Goal: Information Seeking & Learning: Find specific fact

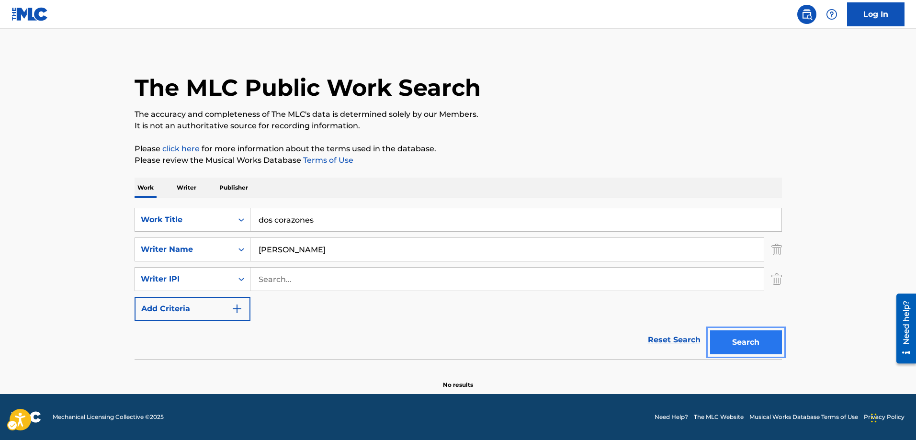
click at [749, 344] on button "Search" at bounding box center [746, 342] width 72 height 24
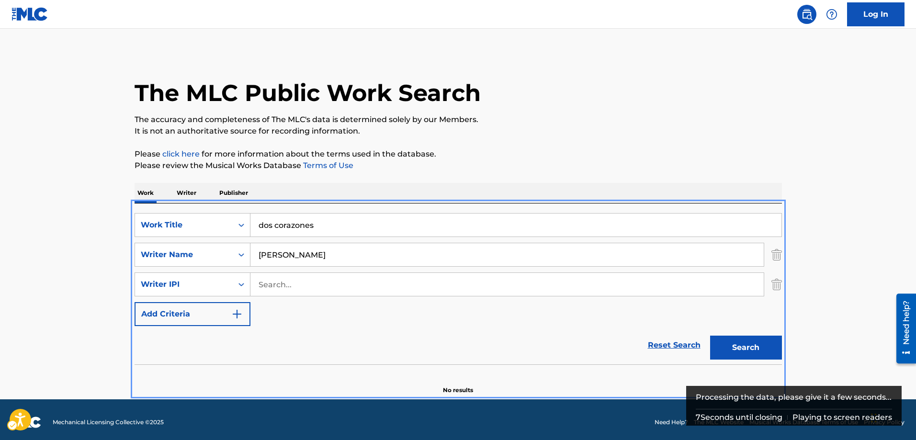
scroll to position [5, 0]
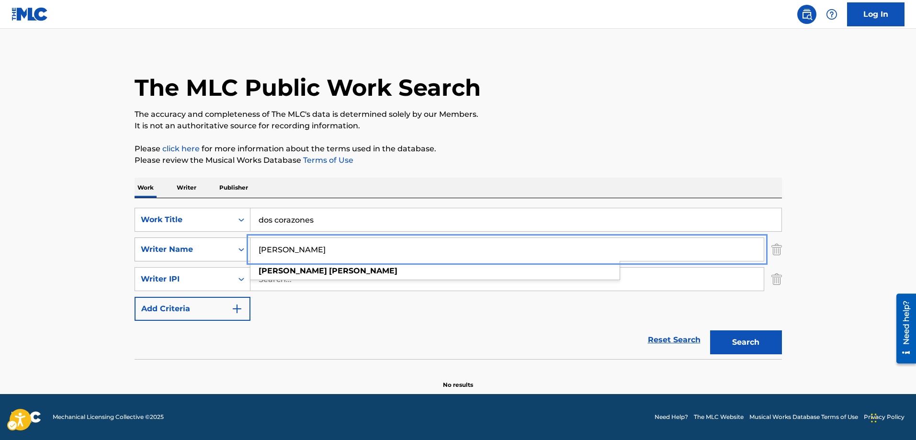
drag, startPoint x: 318, startPoint y: 247, endPoint x: 247, endPoint y: 250, distance: 71.0
click at [247, 250] on div "SearchWithCriteria7060e79d-3040-46e2-ad38-f4c10bd15c08 Writer Name leticia acun…" at bounding box center [459, 250] width 648 height 24
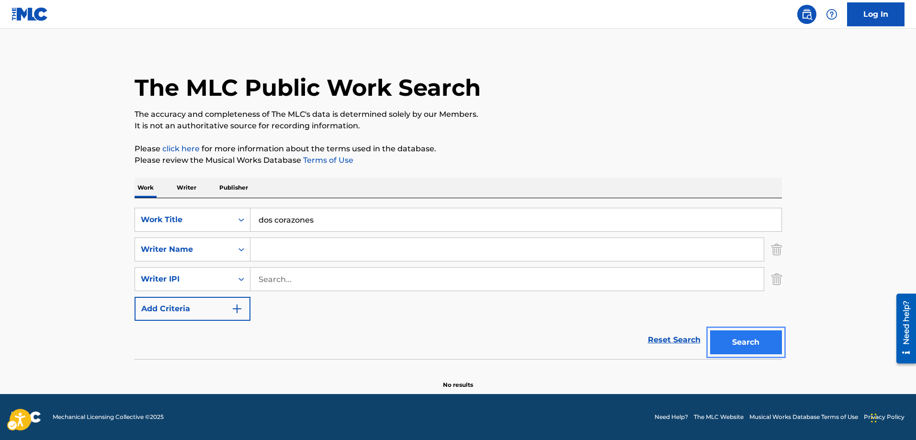
click at [752, 343] on button "Search" at bounding box center [746, 342] width 72 height 24
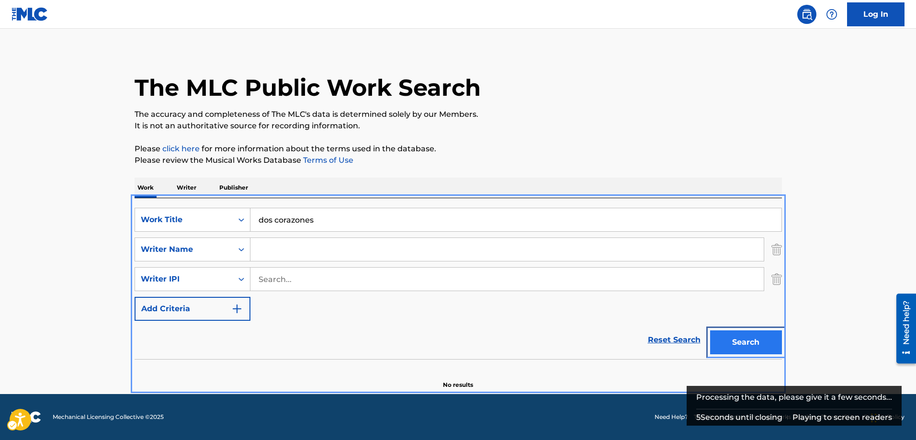
click at [737, 340] on button "Search" at bounding box center [746, 342] width 72 height 24
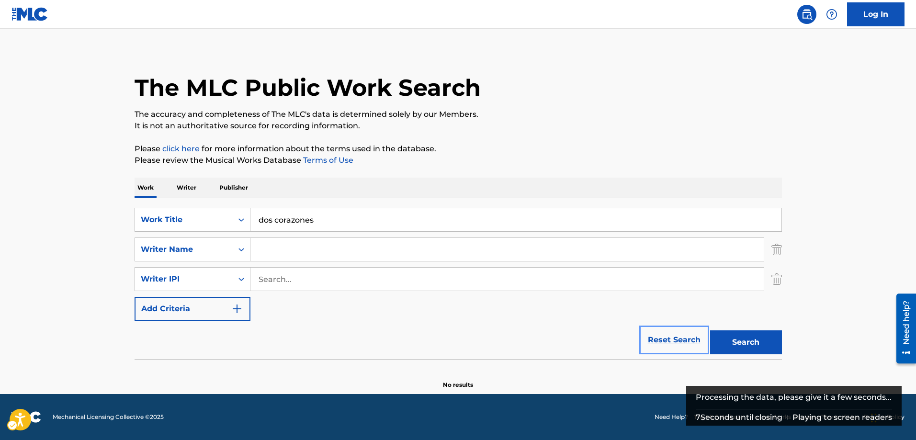
scroll to position [0, 0]
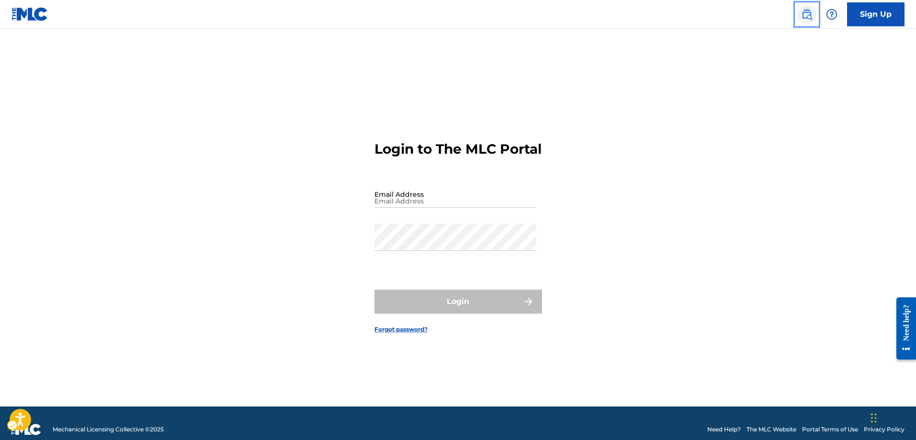
click at [808, 16] on img "Page Menu" at bounding box center [806, 14] width 11 height 11
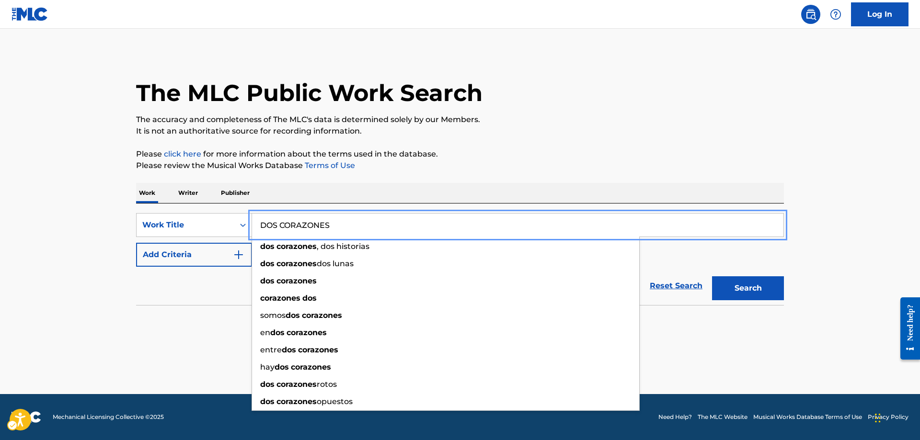
type input "DOS CORAZONES"
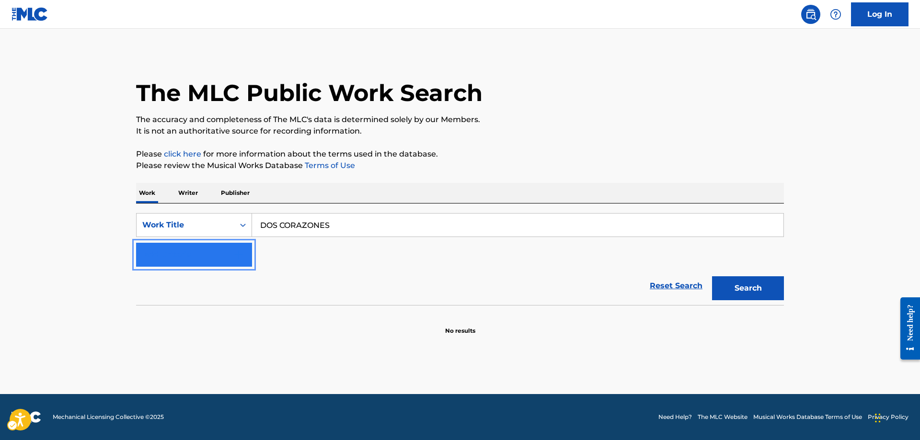
click at [237, 253] on img "Search Form" at bounding box center [238, 254] width 11 height 11
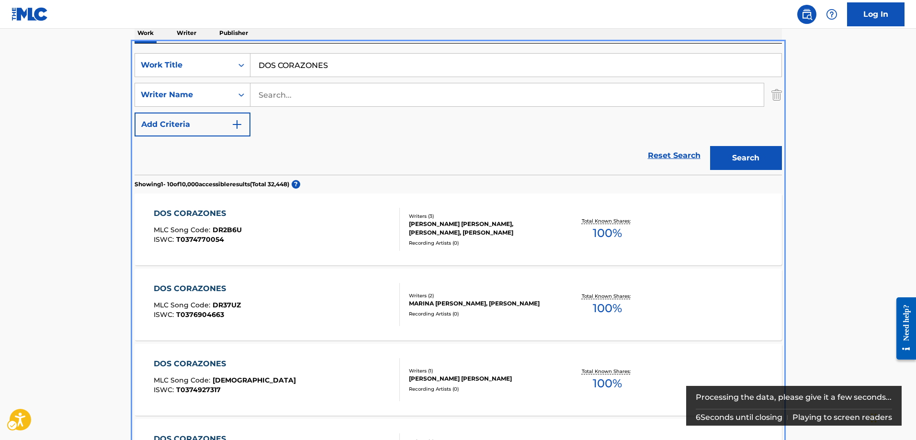
scroll to position [143, 0]
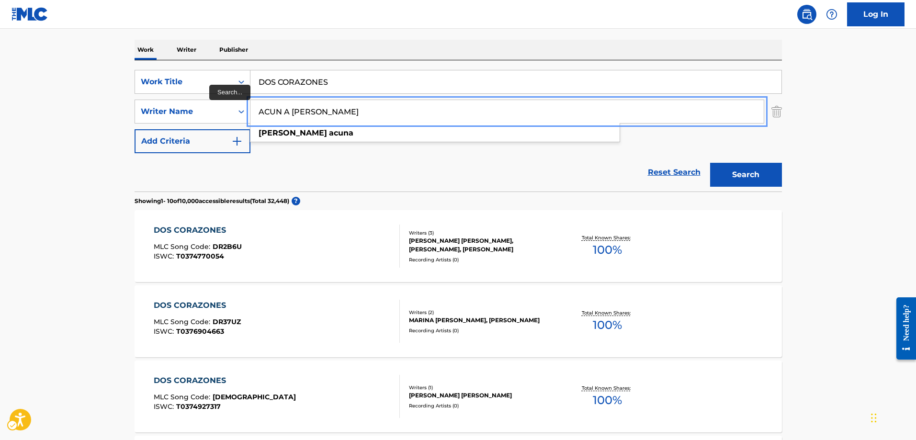
click at [135, 129] on button "Add Criteria" at bounding box center [193, 141] width 116 height 24
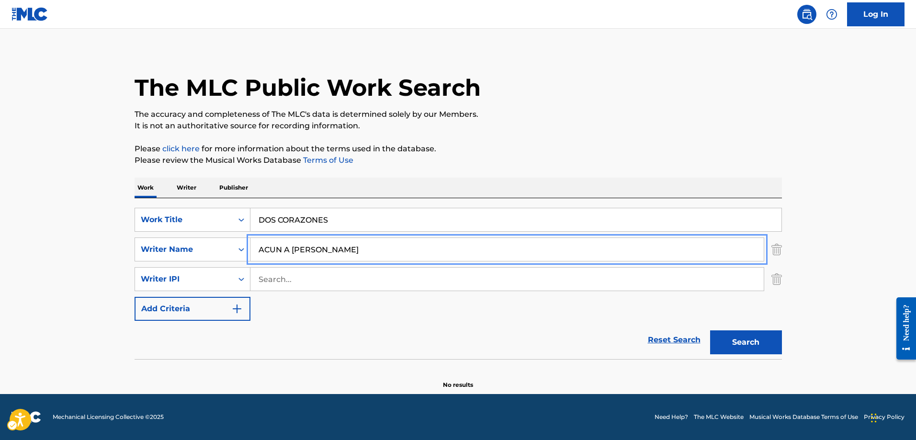
scroll to position [5, 0]
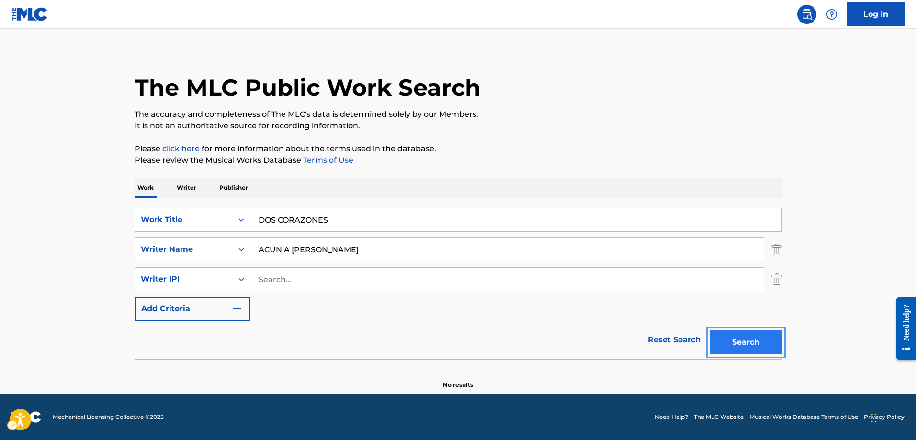
click at [731, 340] on button "Search" at bounding box center [746, 342] width 72 height 24
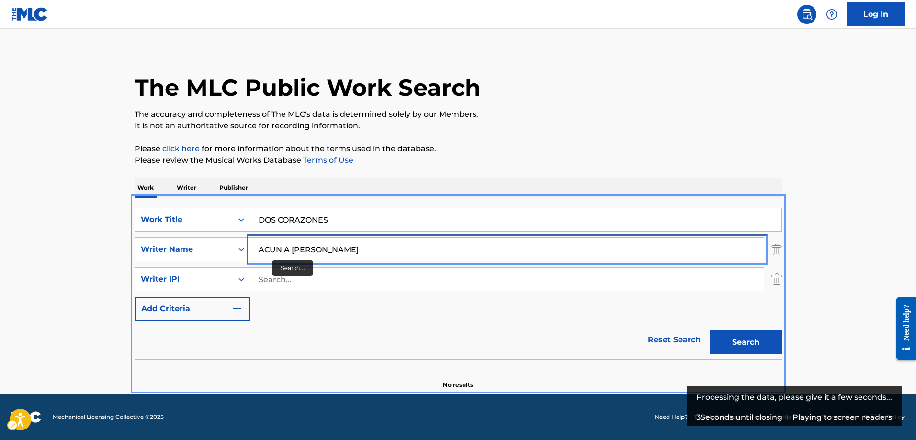
click at [283, 250] on input "ACUN A [PERSON_NAME]" at bounding box center [506, 249] width 513 height 23
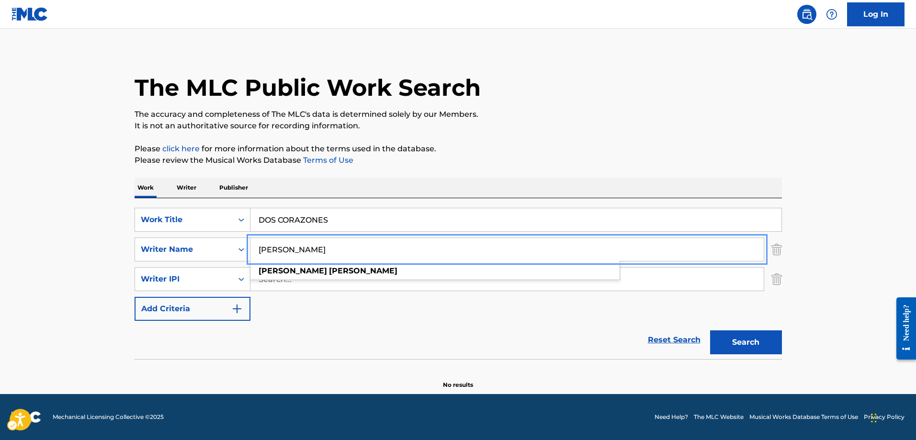
type input "[PERSON_NAME]"
click at [135, 297] on button "Add Criteria" at bounding box center [193, 309] width 116 height 24
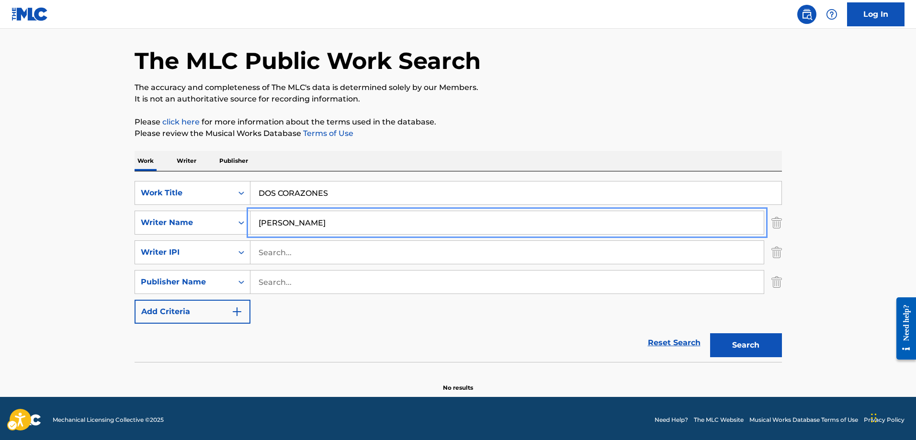
scroll to position [35, 0]
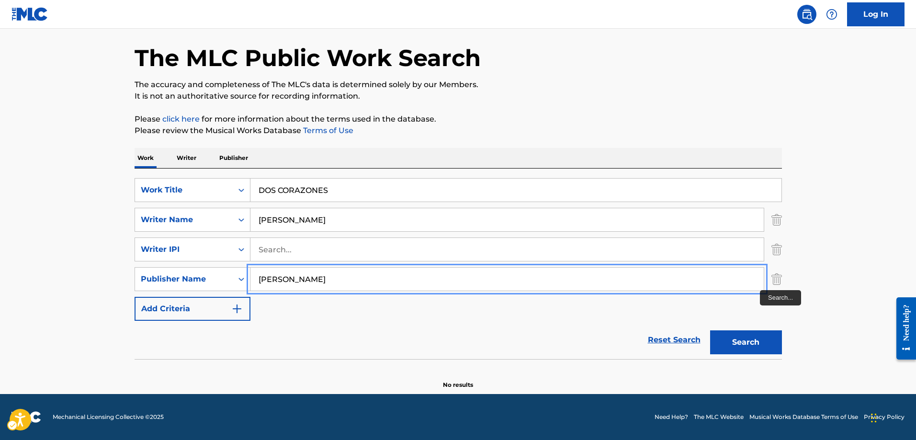
click at [750, 284] on input "[PERSON_NAME]" at bounding box center [506, 279] width 513 height 23
click at [750, 284] on input "leticia acuna" at bounding box center [506, 279] width 513 height 23
click at [316, 280] on input "leticia acuna" at bounding box center [506, 279] width 513 height 23
type input "l"
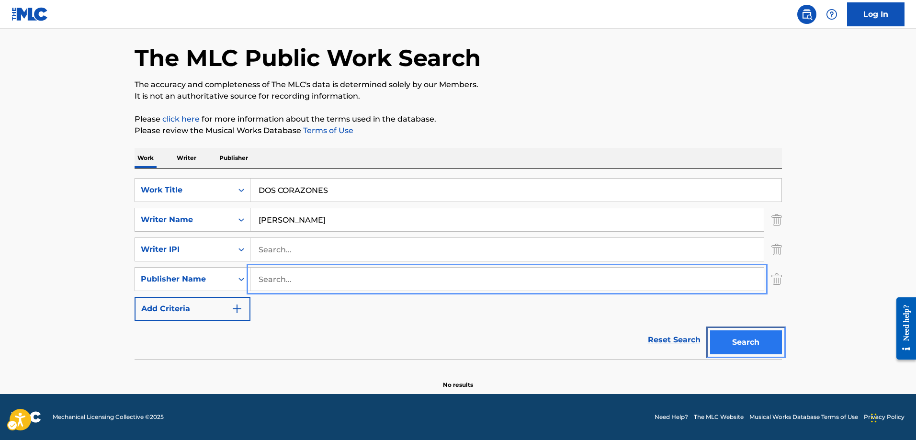
click at [751, 342] on button "Search" at bounding box center [746, 342] width 72 height 24
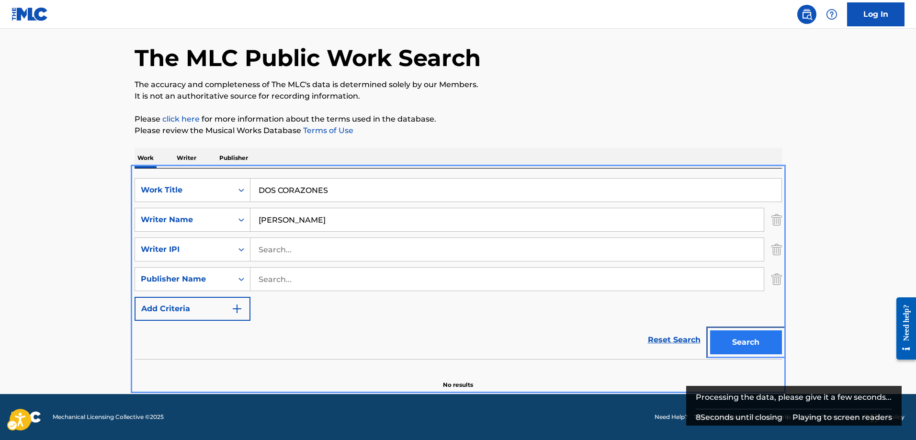
click at [736, 341] on button "Search" at bounding box center [746, 342] width 72 height 24
click at [759, 341] on button "Search" at bounding box center [746, 342] width 72 height 24
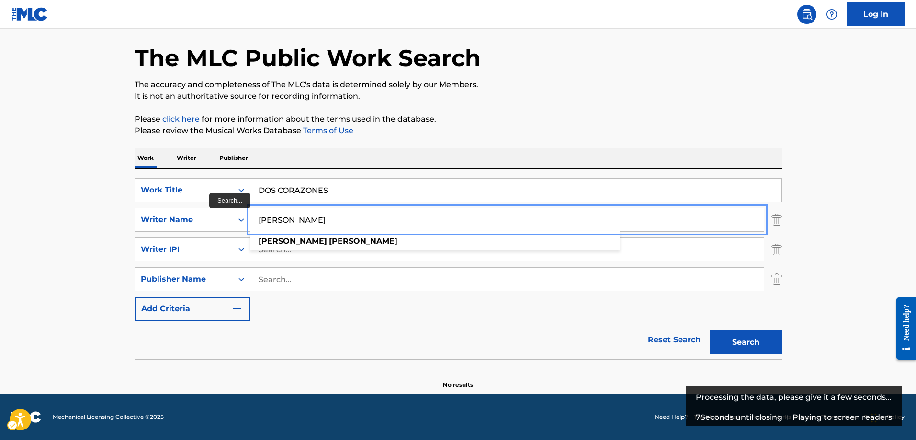
click at [322, 219] on input "ACUNA LETICIA" at bounding box center [506, 219] width 513 height 23
drag, startPoint x: 322, startPoint y: 219, endPoint x: 237, endPoint y: 217, distance: 85.3
click at [237, 217] on div "SearchWithCriteriab15a5b05-b779-4e10-8703-7207b98559f6 Writer Name ACUNA LETICI…" at bounding box center [459, 220] width 648 height 24
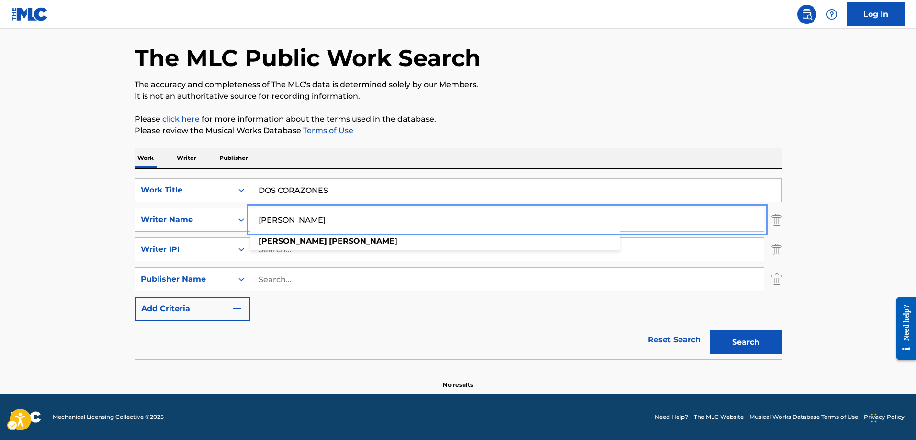
type input "LETICIA ACUNA"
click at [135, 297] on button "Add Criteria" at bounding box center [193, 309] width 116 height 24
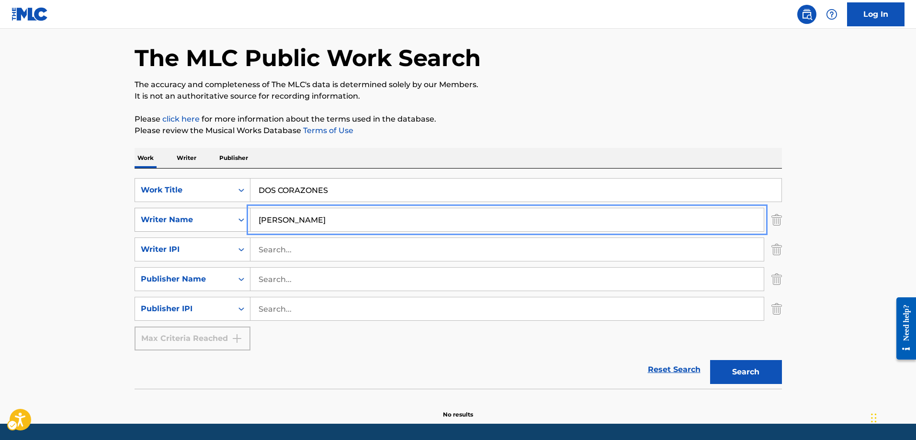
scroll to position [65, 0]
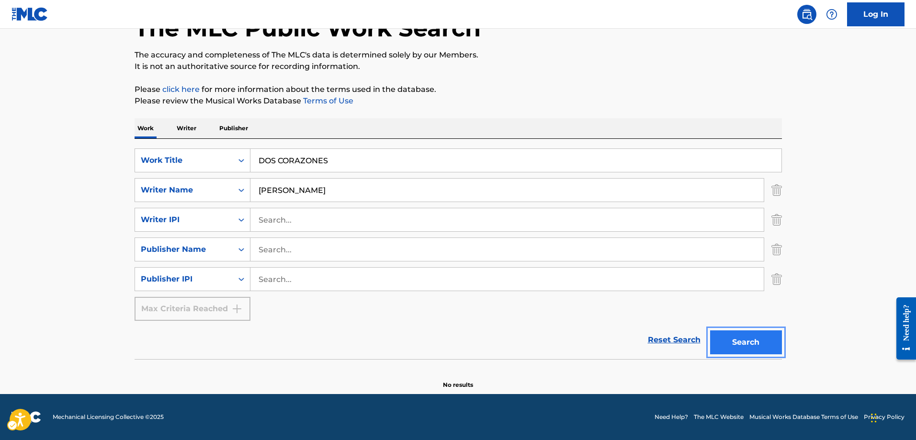
click at [757, 346] on button "Search" at bounding box center [746, 342] width 72 height 24
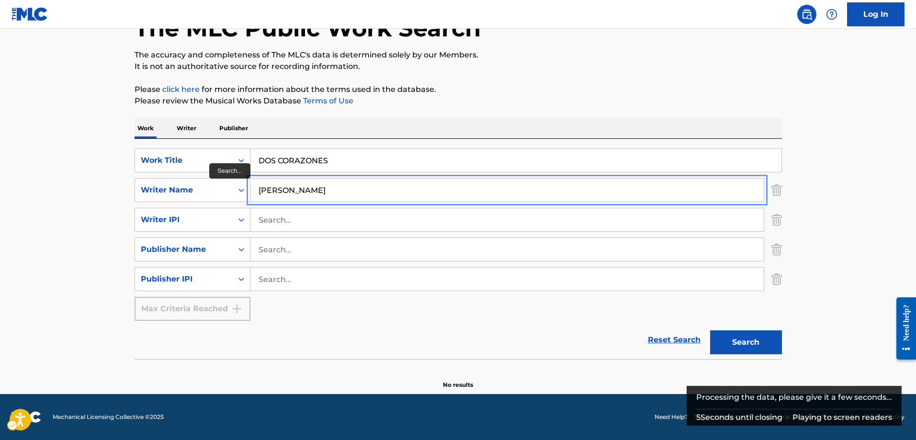
click at [288, 196] on input "LETICIA ACUNA" at bounding box center [506, 190] width 513 height 23
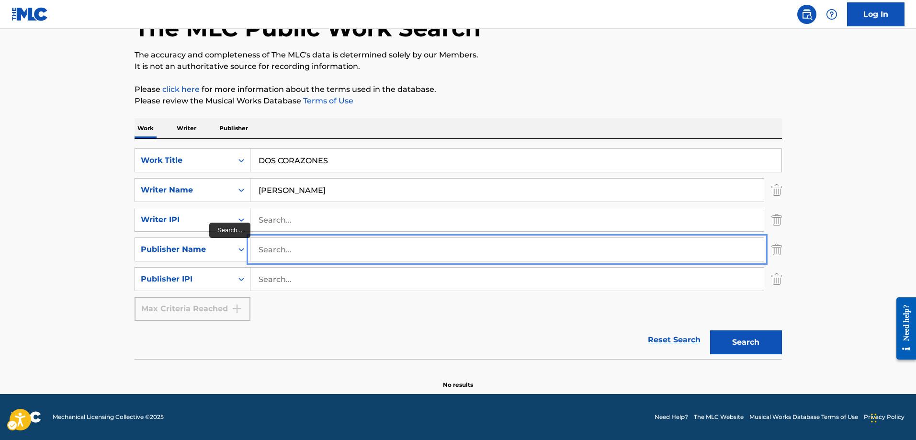
click at [330, 251] on input "Search..." at bounding box center [506, 249] width 513 height 23
click at [331, 248] on input "Search..." at bounding box center [506, 249] width 513 height 23
type input "L"
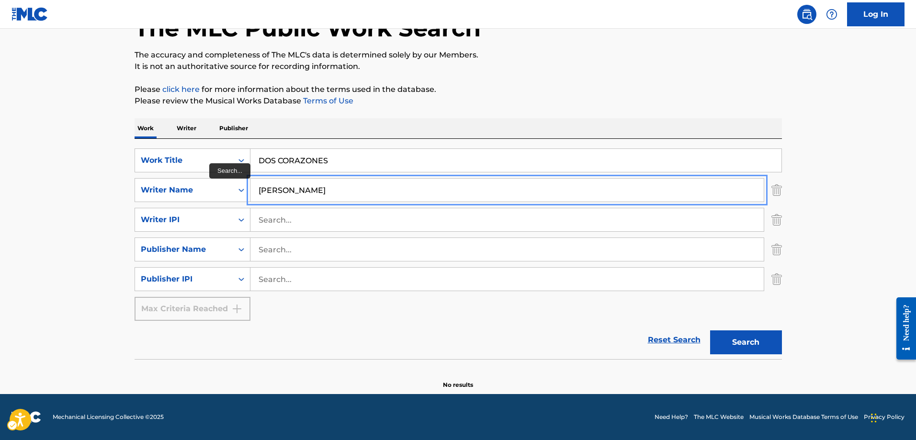
click at [326, 191] on input "LETICIA ACUNA" at bounding box center [506, 190] width 513 height 23
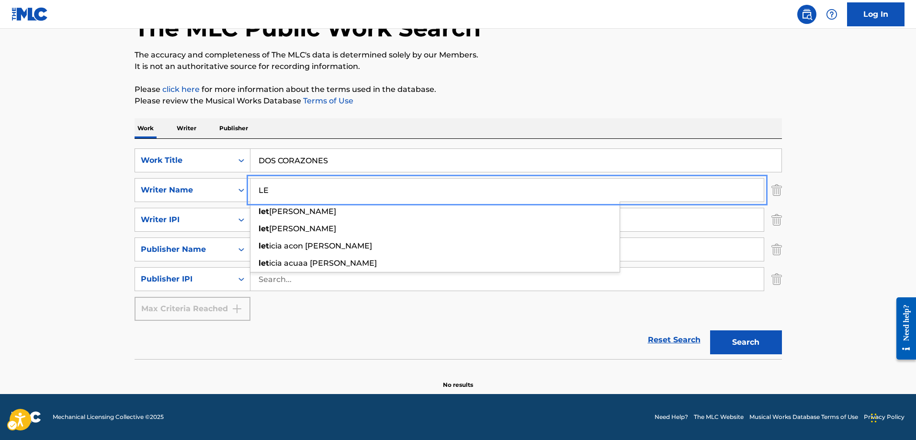
type input "L"
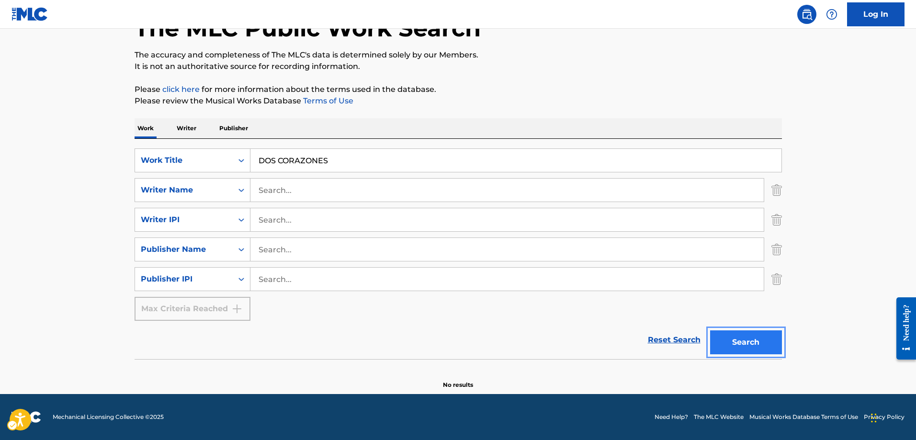
click at [753, 338] on button "Search" at bounding box center [746, 342] width 72 height 24
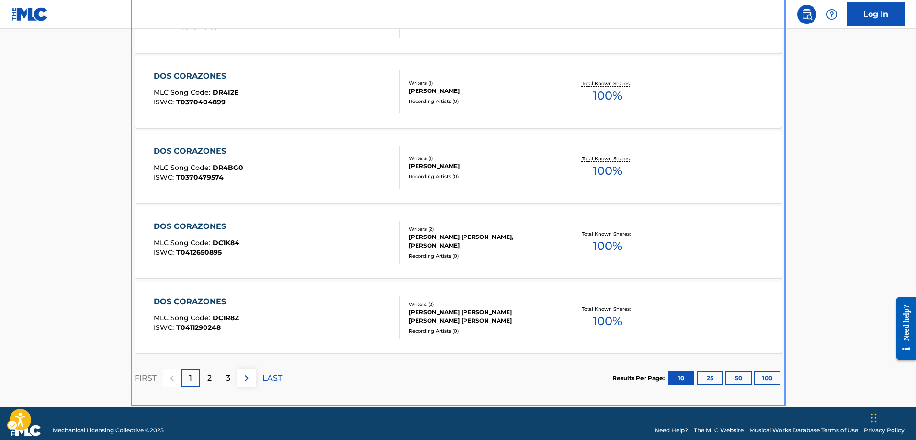
scroll to position [851, 0]
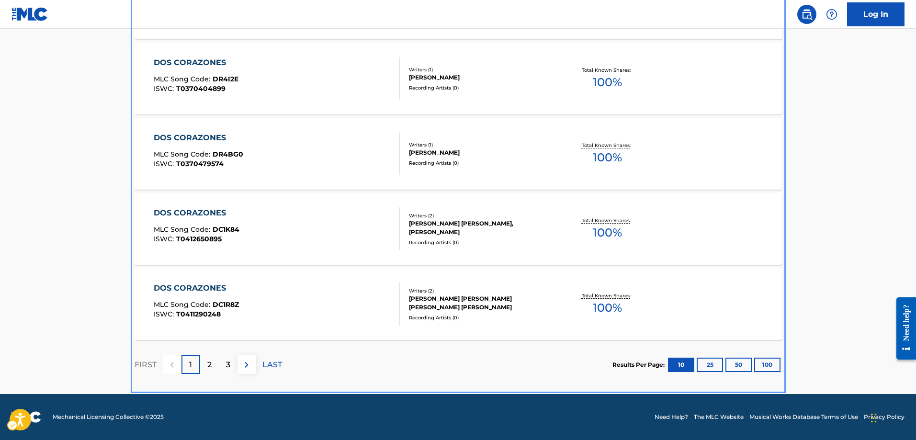
click at [212, 364] on div "2" at bounding box center [209, 364] width 19 height 19
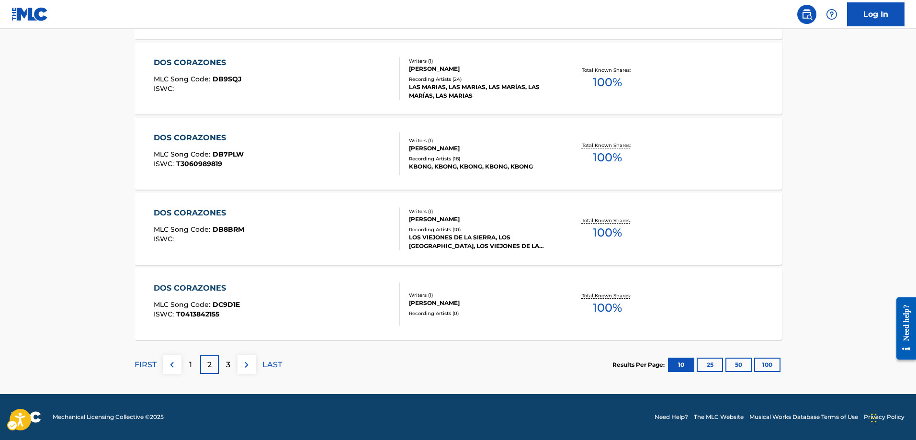
click at [229, 365] on p "3" at bounding box center [228, 364] width 4 height 11
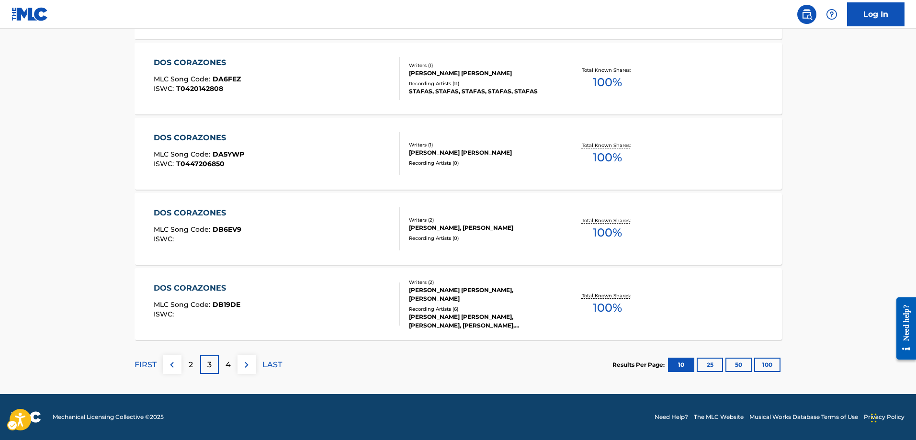
click at [230, 370] on p "4" at bounding box center [228, 364] width 5 height 11
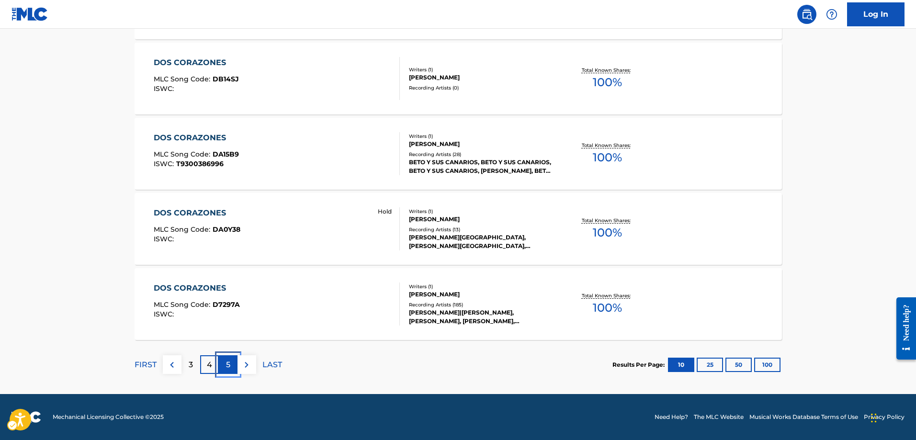
click at [227, 363] on p "5" at bounding box center [228, 364] width 4 height 11
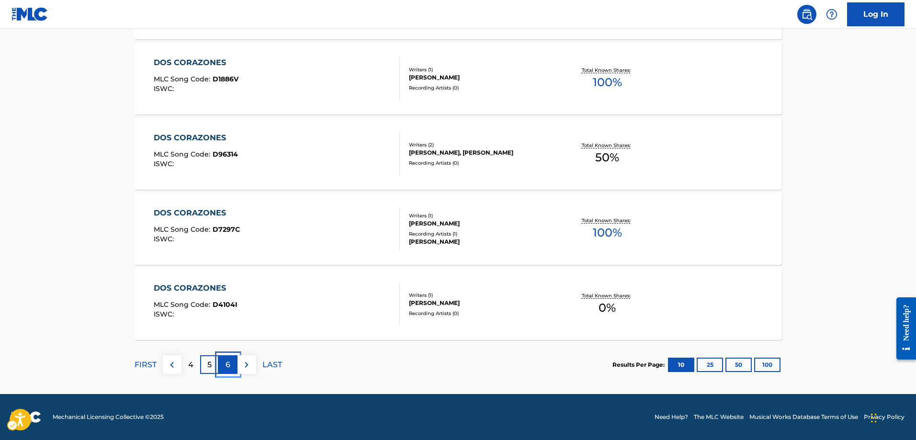
click at [227, 364] on p "6" at bounding box center [228, 364] width 5 height 11
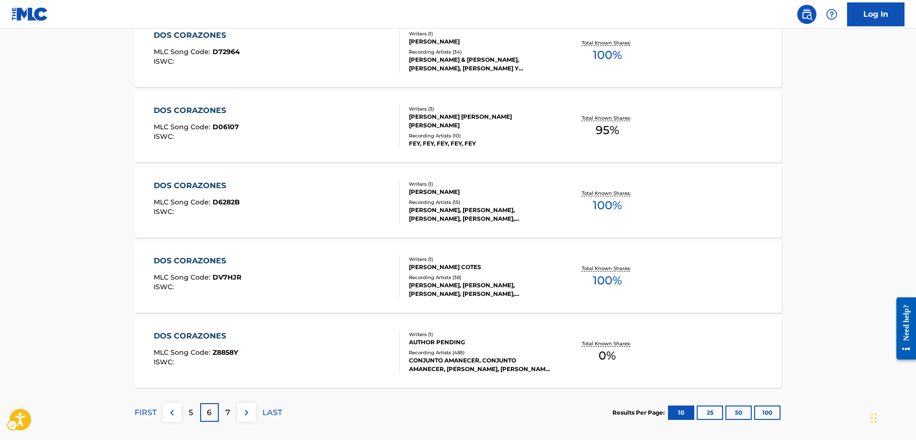
scroll to position [755, 0]
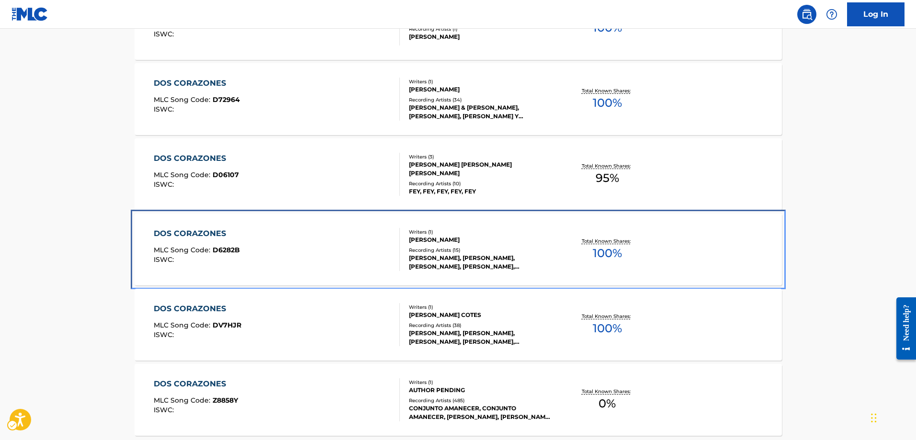
click at [459, 242] on div "MANUEL C. VALDEZ" at bounding box center [481, 240] width 145 height 9
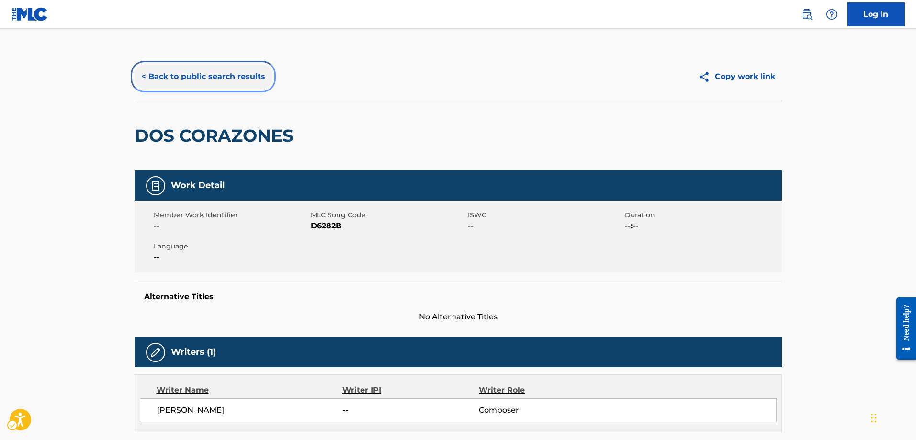
click at [146, 76] on button "< Back to public search results" at bounding box center [203, 77] width 137 height 24
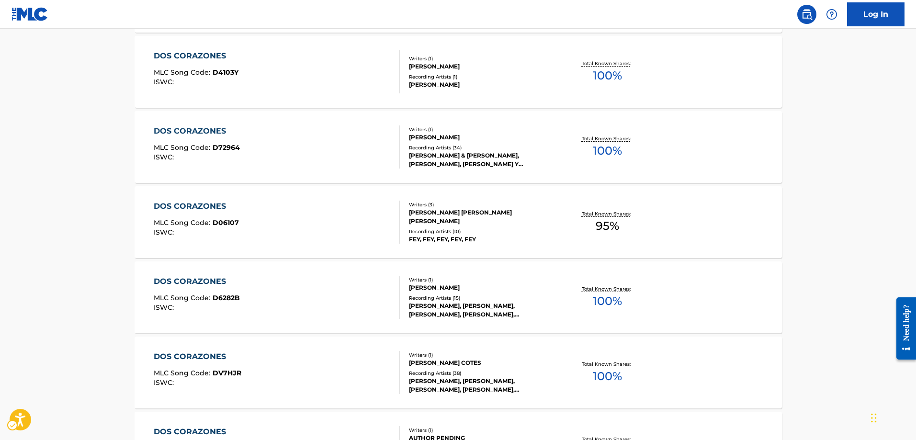
scroll to position [851, 0]
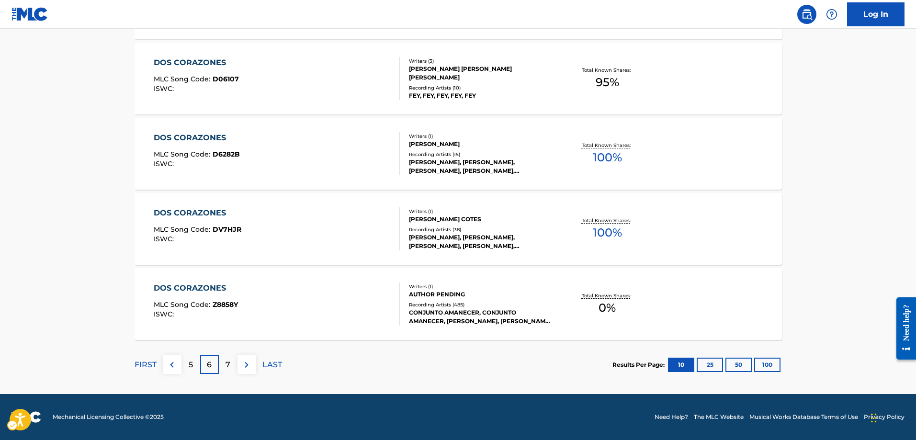
click at [227, 362] on p "7" at bounding box center [228, 364] width 5 height 11
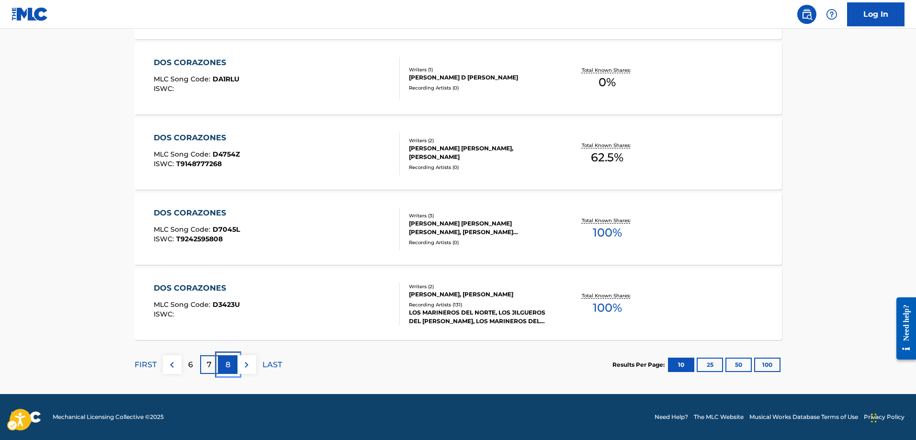
click at [229, 364] on p "8" at bounding box center [228, 364] width 5 height 11
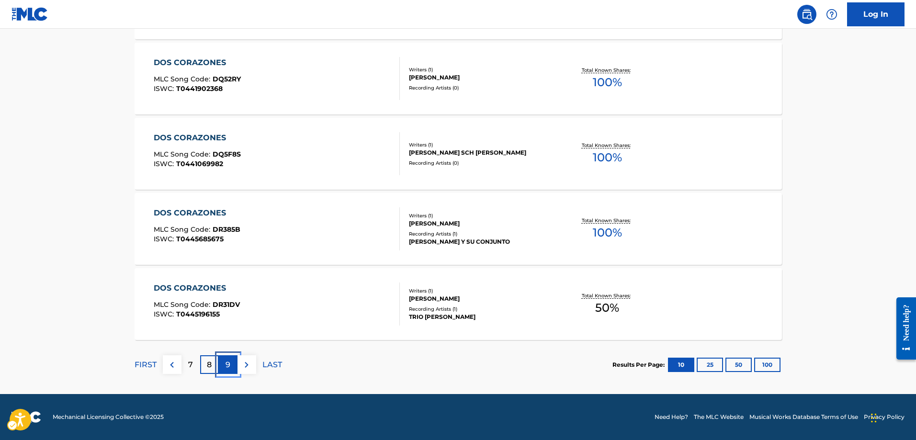
click at [229, 364] on p "9" at bounding box center [228, 364] width 5 height 11
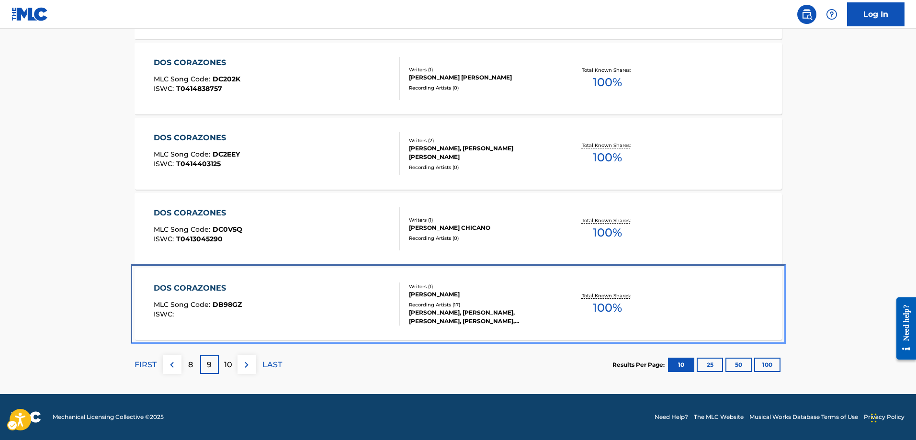
click at [231, 306] on span "DB98GZ" at bounding box center [227, 304] width 29 height 9
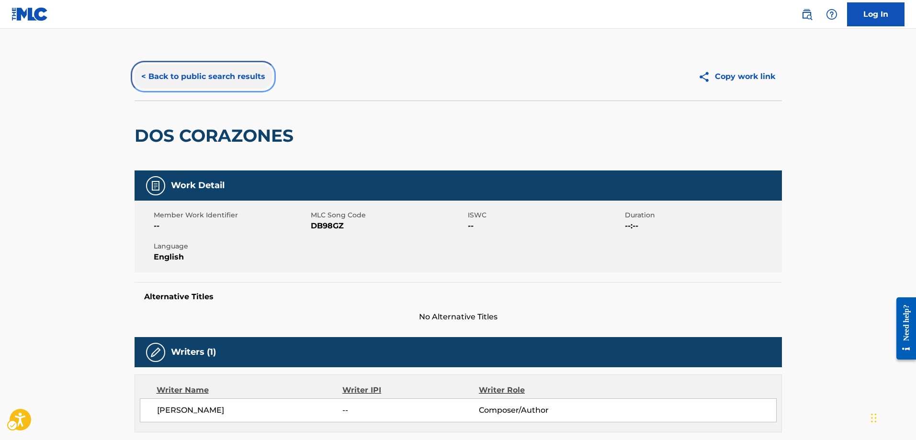
click at [143, 81] on button "< Back to public search results" at bounding box center [203, 77] width 137 height 24
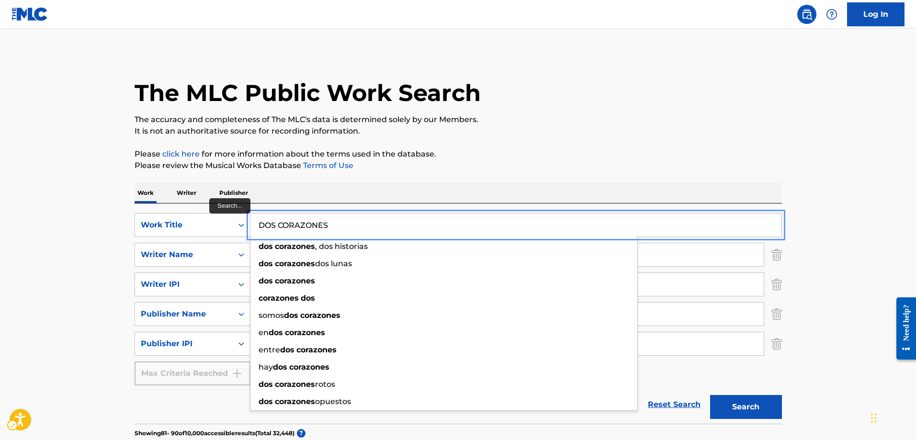
drag, startPoint x: 333, startPoint y: 224, endPoint x: 269, endPoint y: 225, distance: 64.2
click at [336, 226] on input "DOS CORAZONES" at bounding box center [515, 225] width 531 height 23
drag, startPoint x: 336, startPoint y: 226, endPoint x: 240, endPoint y: 219, distance: 95.5
click at [240, 219] on div "SearchWithCriteriae63921b9-ed3d-4e28-96a4-b9be3fc538ba Work Title DOS CORAZONES…" at bounding box center [459, 225] width 648 height 24
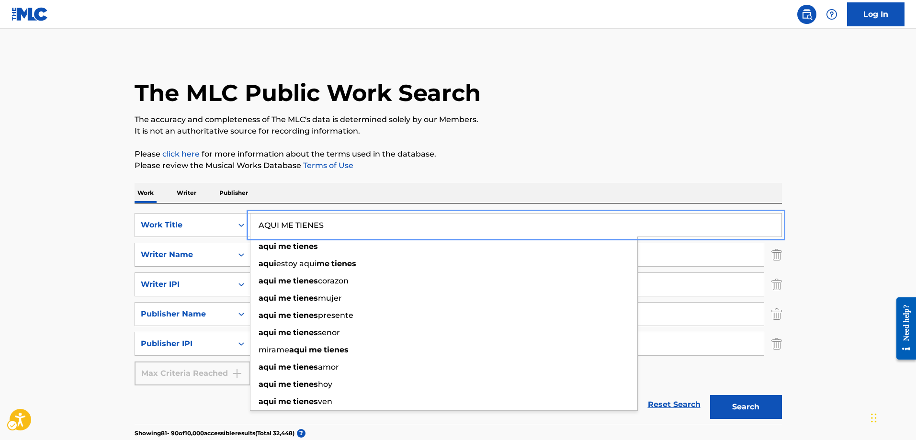
type input "AQUI ME TIENES"
click at [246, 254] on div "On" at bounding box center [241, 254] width 17 height 17
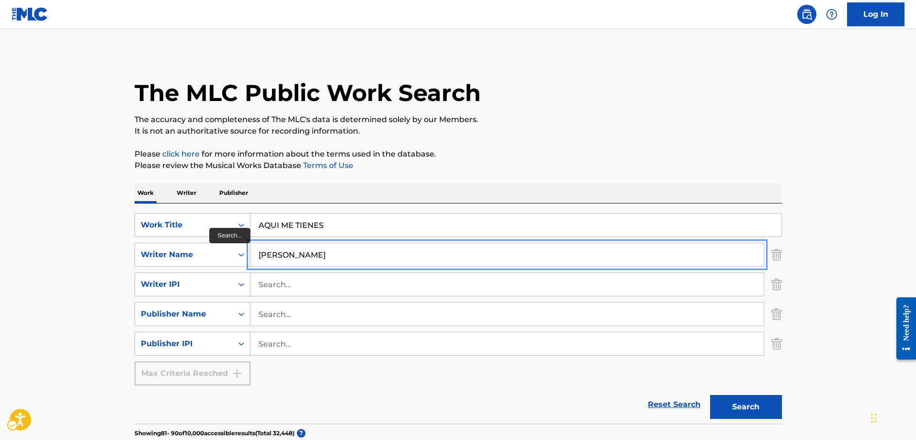
type input "MANUEL C. VALDEZ"
click at [710, 395] on button "Search" at bounding box center [746, 407] width 72 height 24
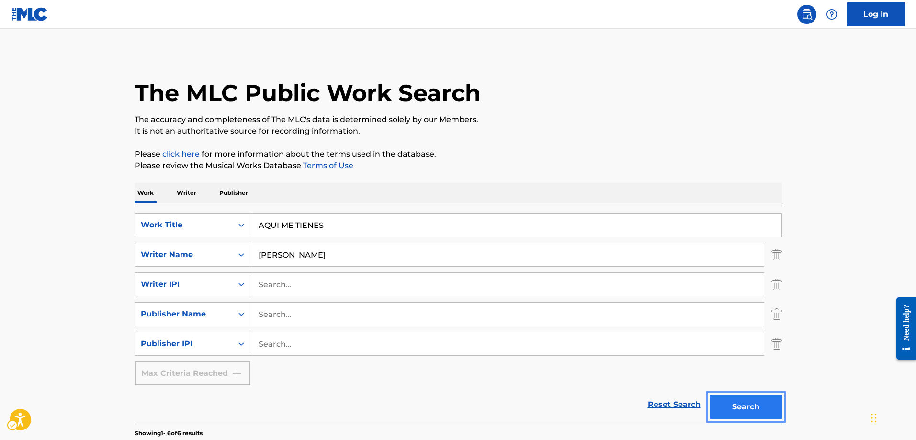
click at [742, 405] on button "Search" at bounding box center [746, 407] width 72 height 24
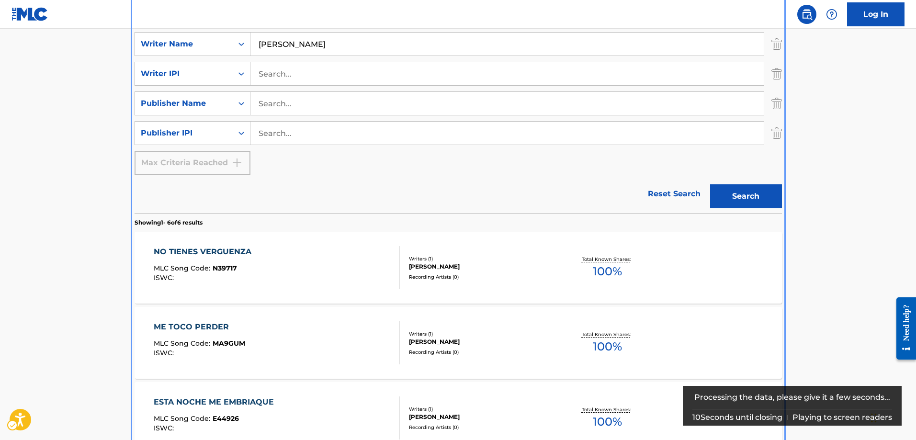
scroll to position [163, 0]
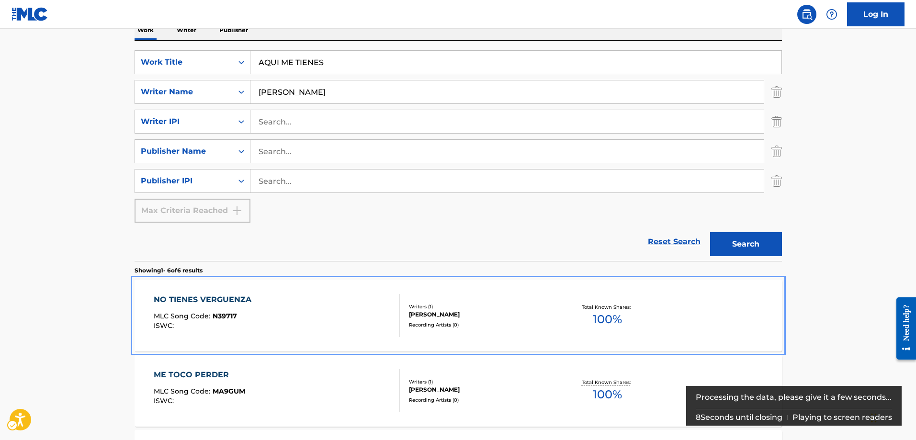
click at [234, 312] on span "N39717" at bounding box center [225, 316] width 24 height 9
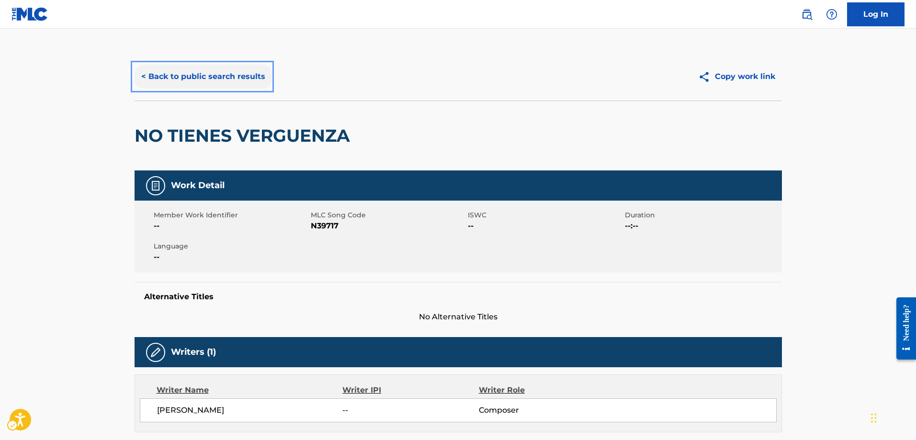
click at [144, 79] on button "< Back to public search results" at bounding box center [203, 77] width 137 height 24
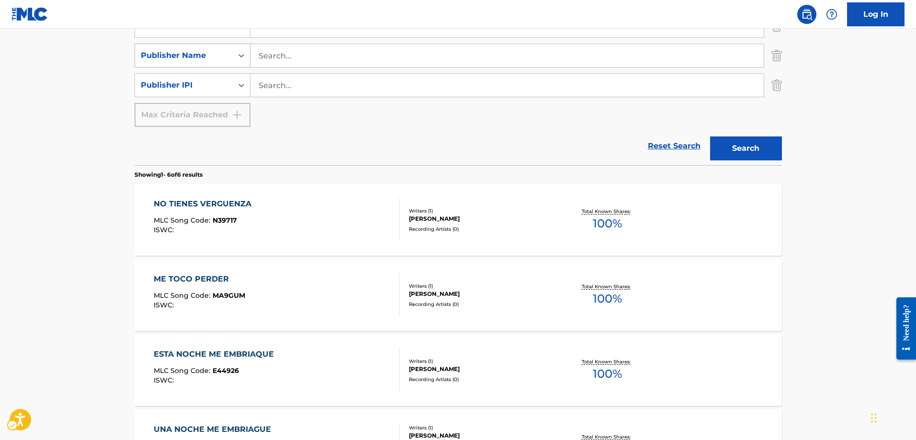
scroll to position [307, 0]
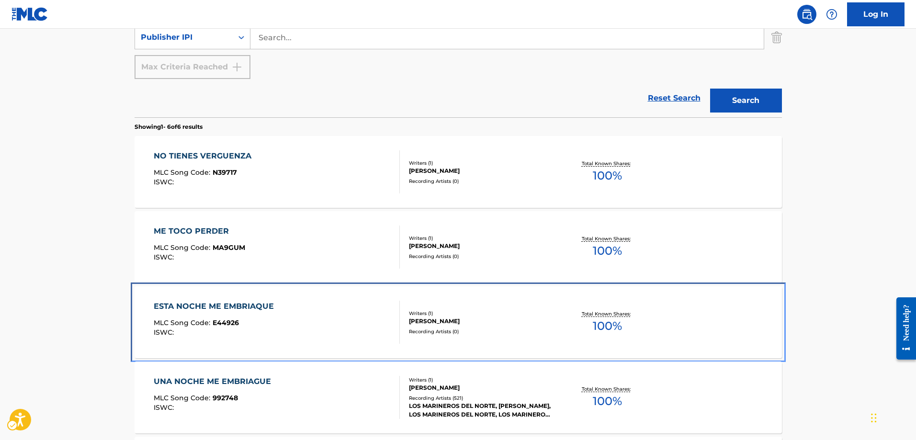
click at [232, 323] on span "E44926" at bounding box center [226, 322] width 26 height 9
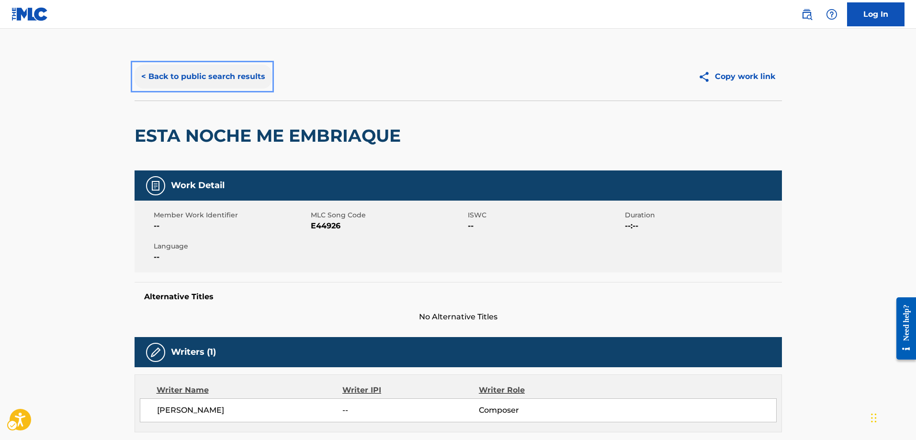
click at [143, 74] on button "< Back to public search results" at bounding box center [203, 77] width 137 height 24
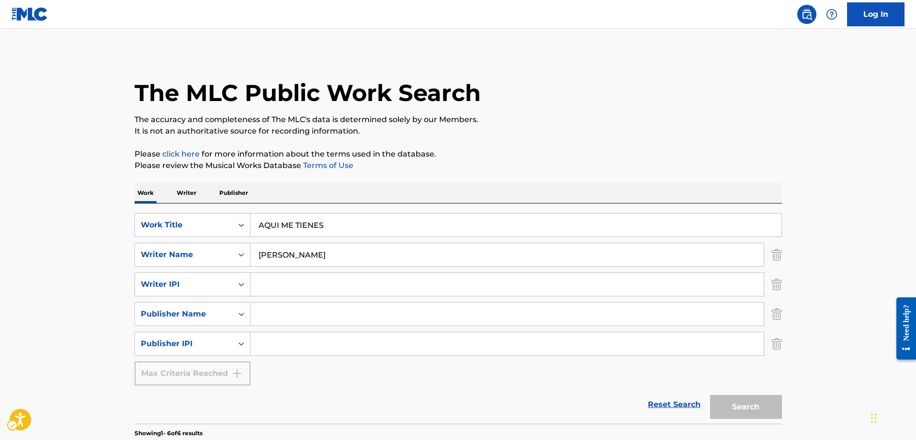
scroll to position [450, 0]
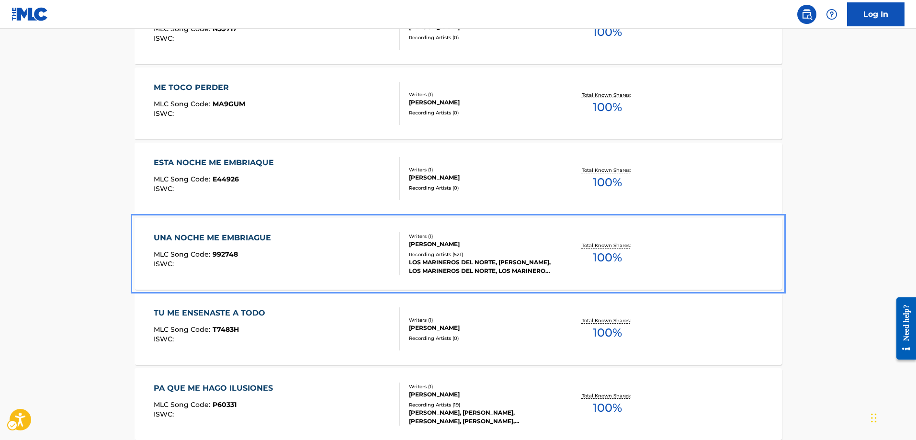
click at [218, 253] on span "992748" at bounding box center [225, 254] width 25 height 9
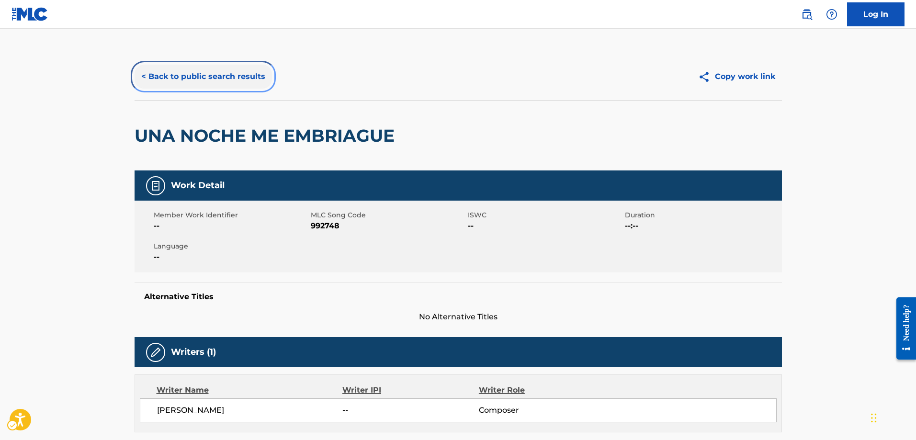
click at [141, 76] on button "< Back to public search results" at bounding box center [203, 77] width 137 height 24
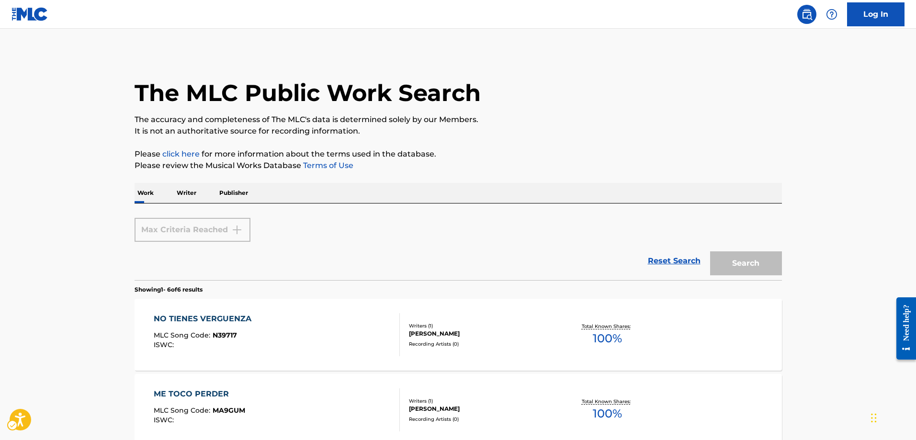
scroll to position [546, 0]
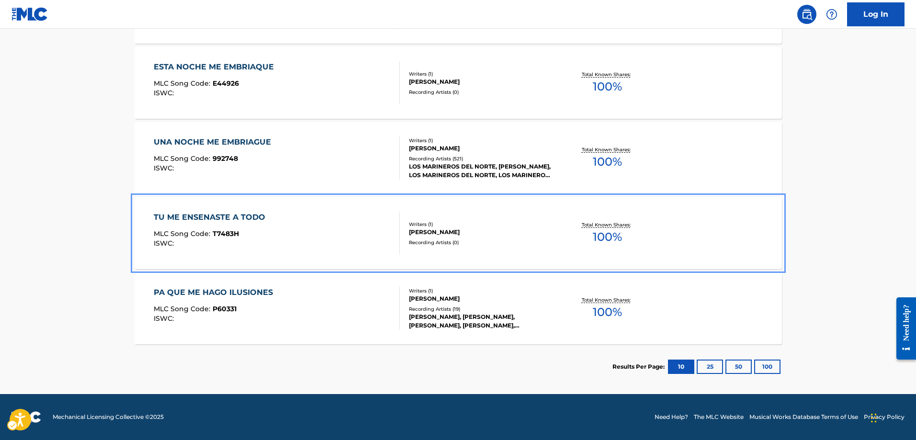
click at [235, 231] on span "T7483H" at bounding box center [226, 233] width 26 height 9
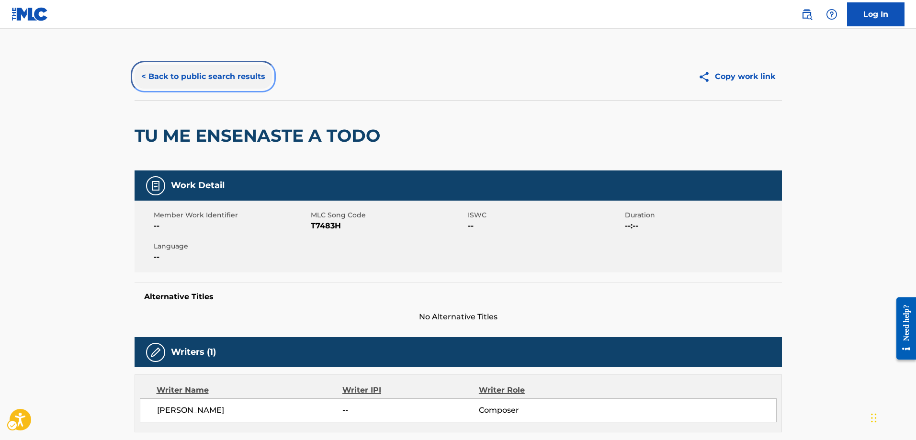
click at [142, 77] on button "< Back to public search results" at bounding box center [203, 77] width 137 height 24
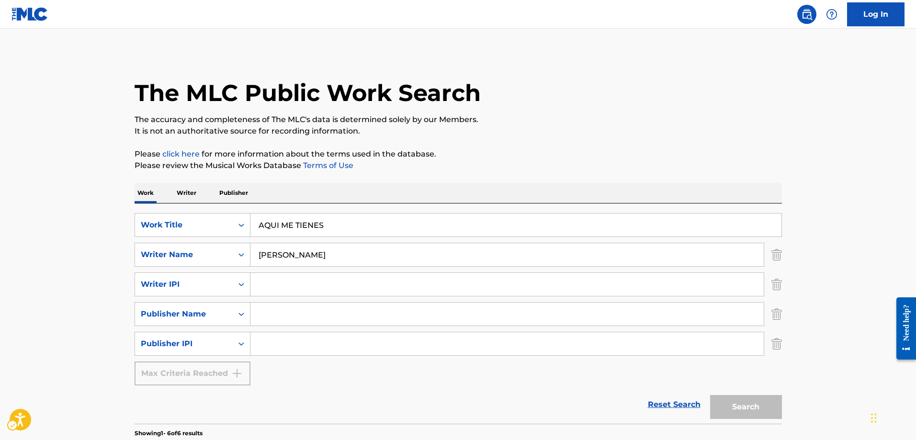
scroll to position [546, 0]
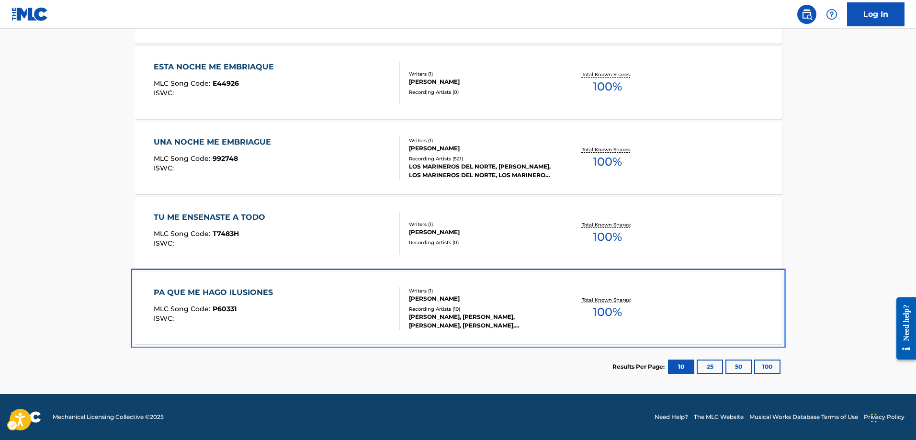
click at [220, 310] on span "P60331" at bounding box center [225, 309] width 24 height 9
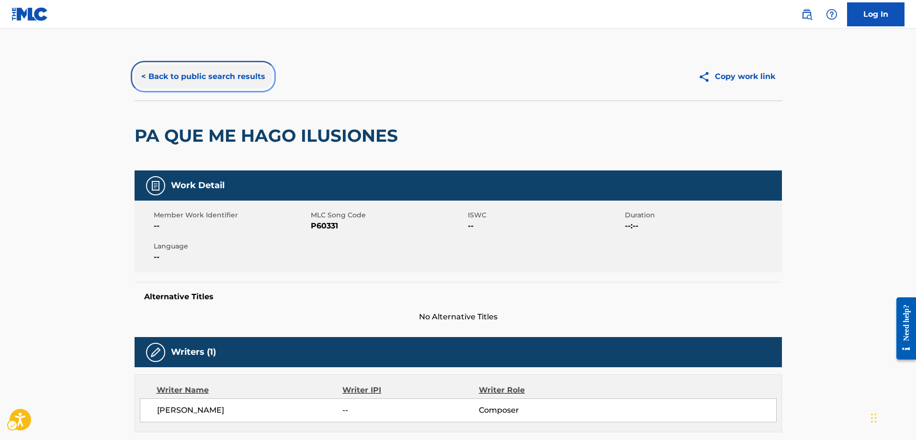
click at [142, 76] on button "< Back to public search results" at bounding box center [203, 77] width 137 height 24
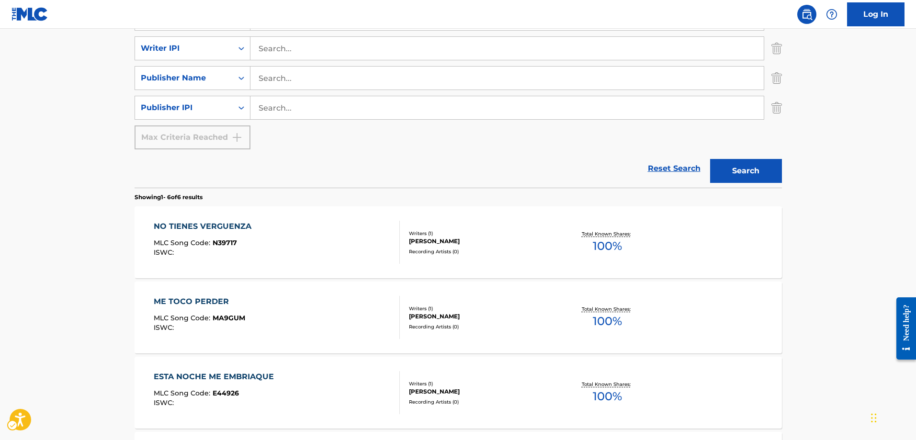
scroll to position [115, 0]
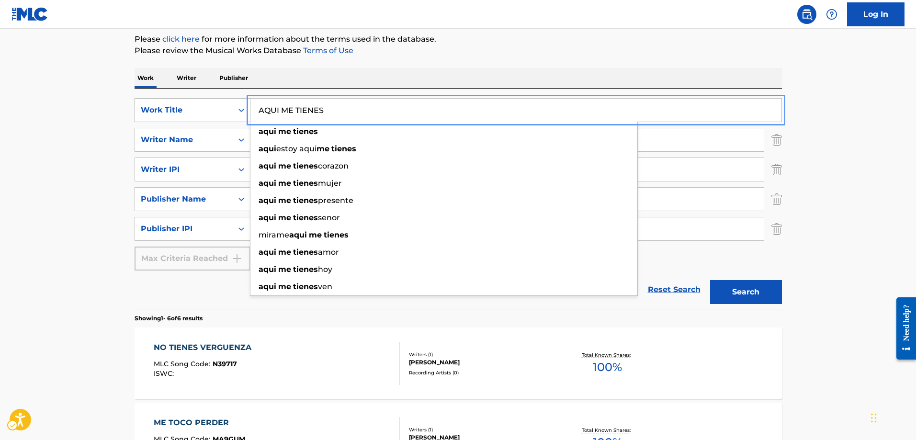
drag, startPoint x: 344, startPoint y: 109, endPoint x: 249, endPoint y: 104, distance: 95.9
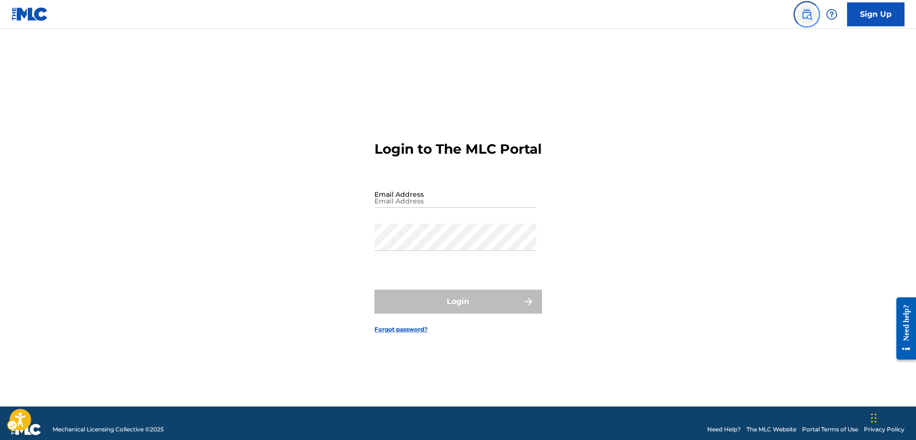
click at [806, 14] on img "Page Menu" at bounding box center [806, 14] width 11 height 11
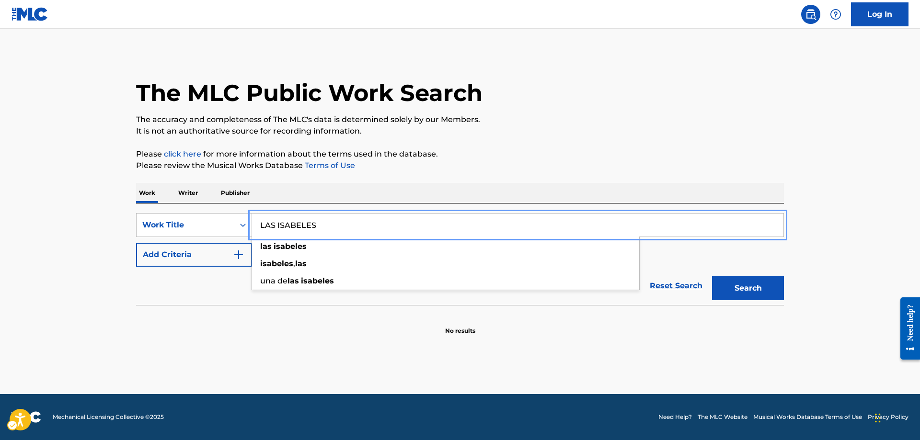
type input "LAS ISABELES"
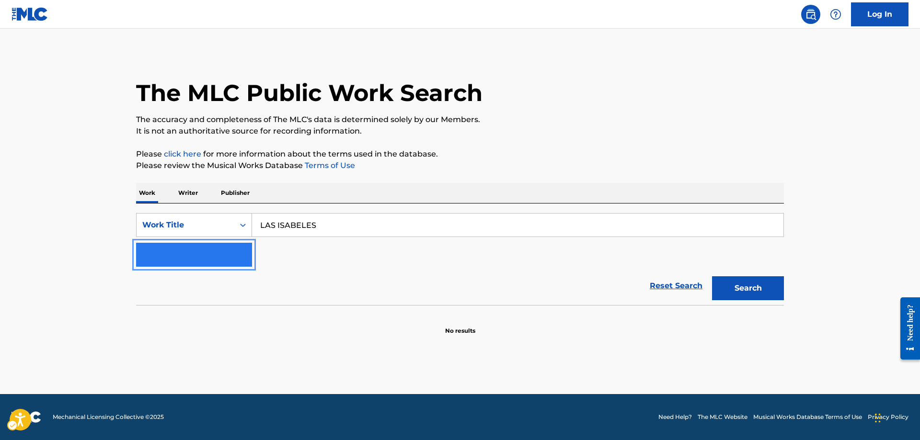
click at [242, 250] on img "Search Form" at bounding box center [238, 254] width 11 height 11
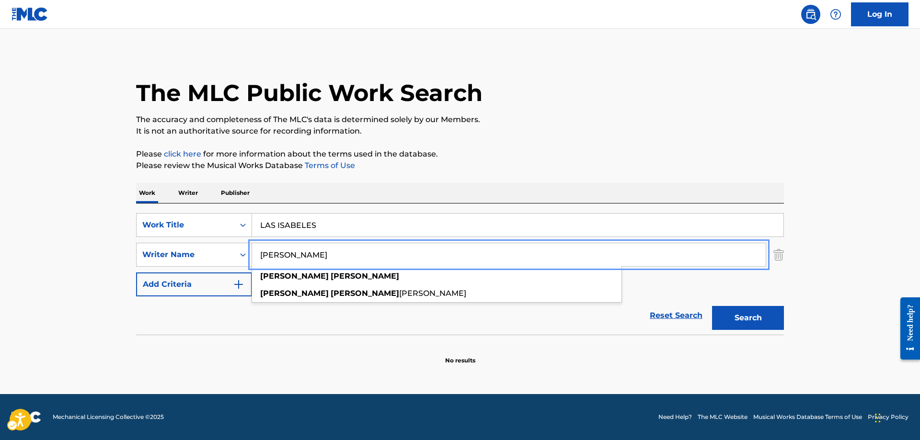
type input "LEONOR MENDOZA"
click at [712, 306] on button "Search" at bounding box center [748, 318] width 72 height 24
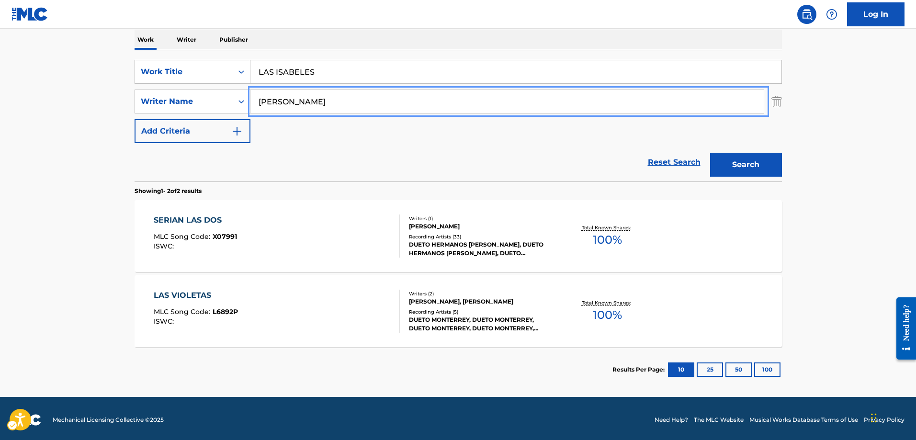
scroll to position [156, 0]
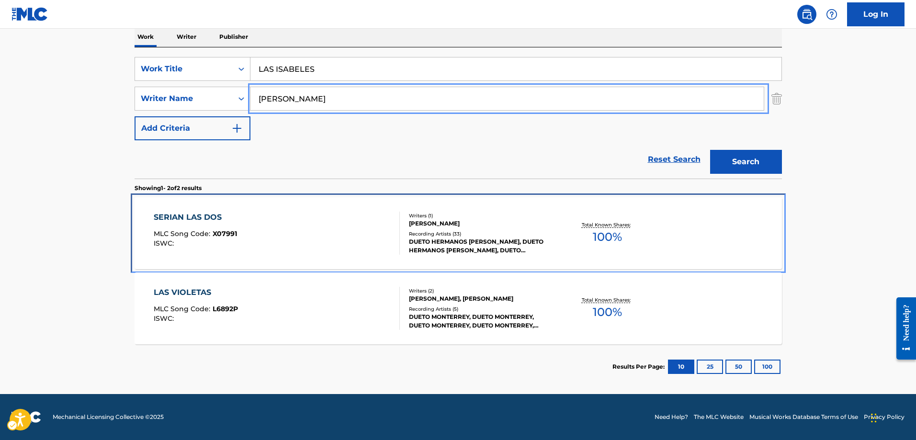
click at [226, 233] on span "X07991" at bounding box center [225, 233] width 24 height 9
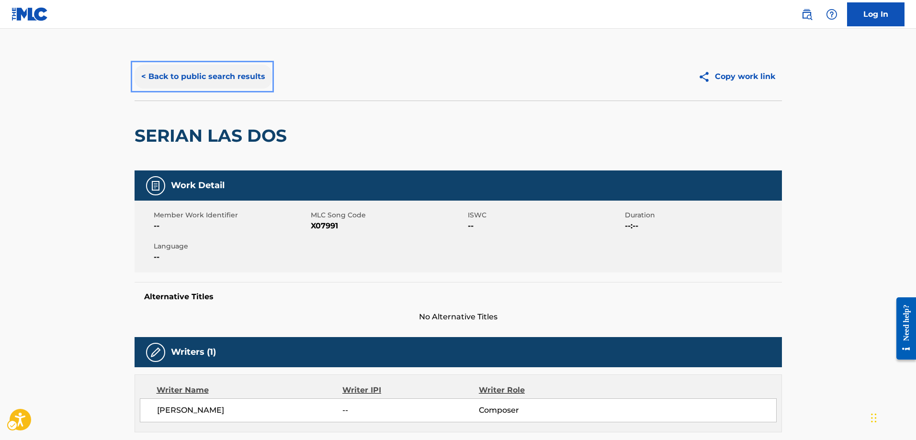
click at [142, 75] on button "< Back to public search results" at bounding box center [203, 77] width 137 height 24
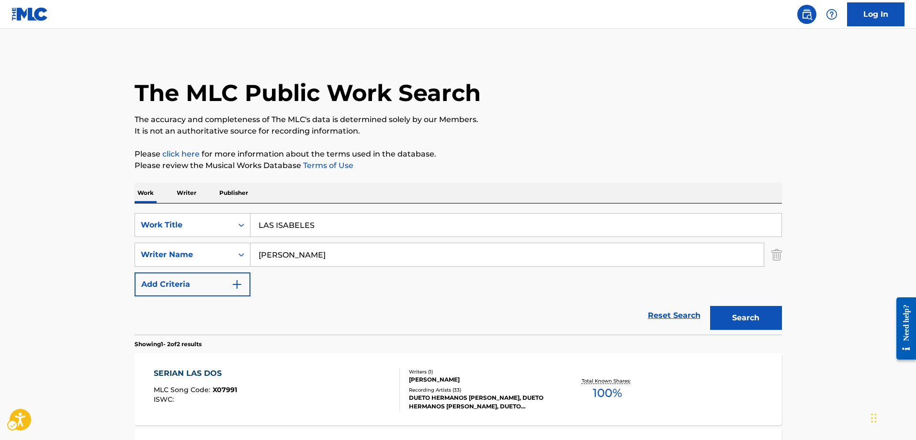
scroll to position [102, 0]
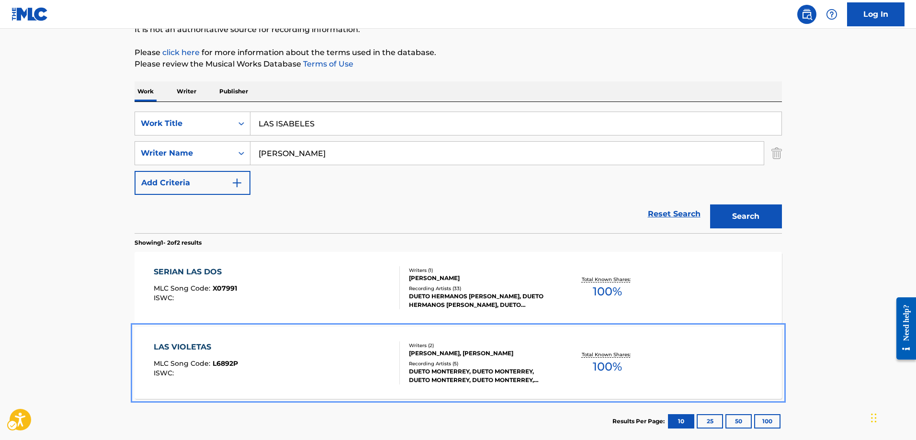
click at [216, 363] on span "L6892P" at bounding box center [225, 363] width 25 height 9
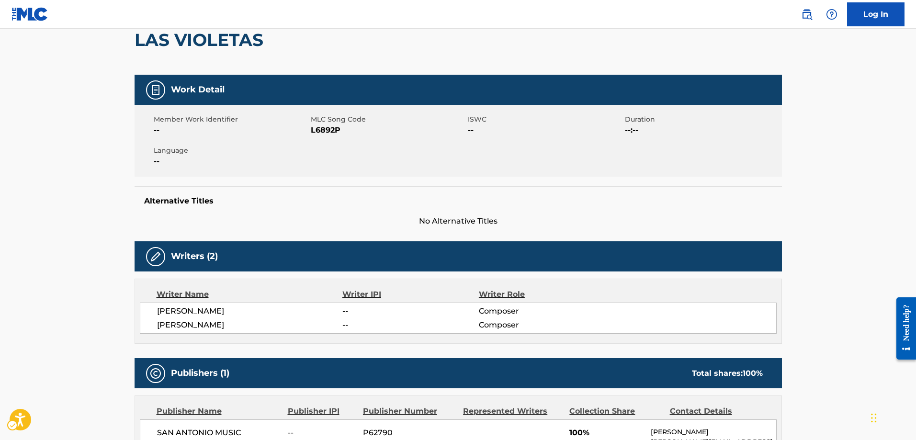
scroll to position [144, 0]
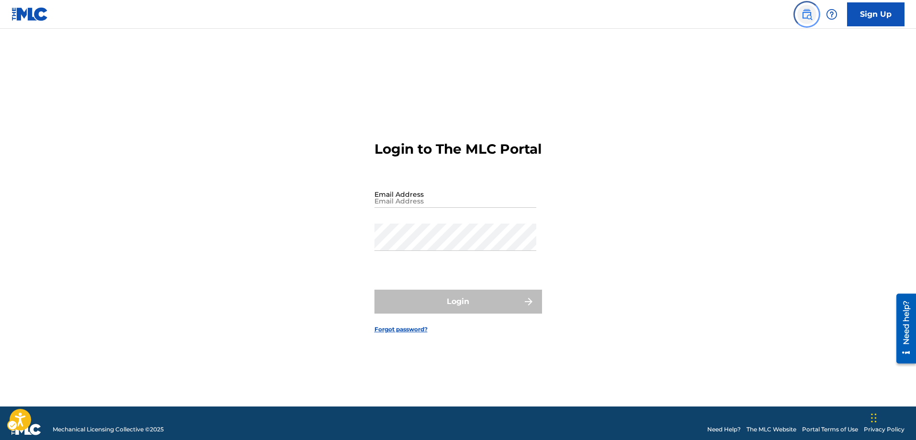
click at [807, 16] on img "Page Menu" at bounding box center [806, 14] width 11 height 11
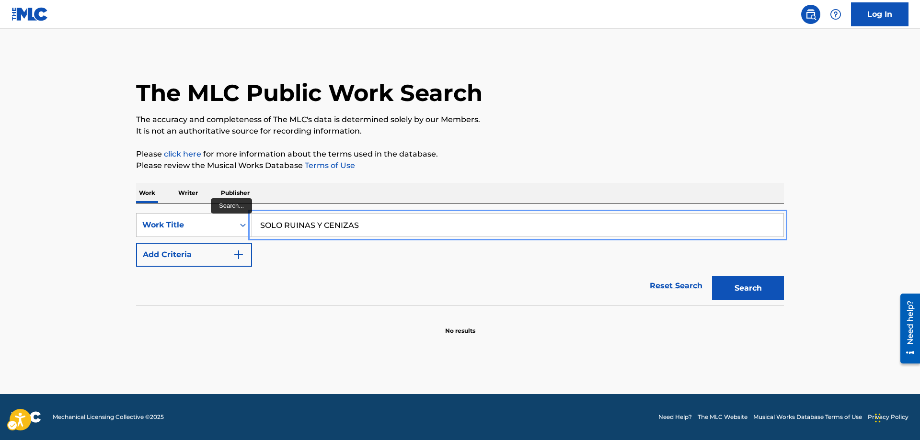
type input "SOLO RUINAS Y CENIZAS"
click at [136, 243] on button "Add Criteria" at bounding box center [194, 255] width 116 height 24
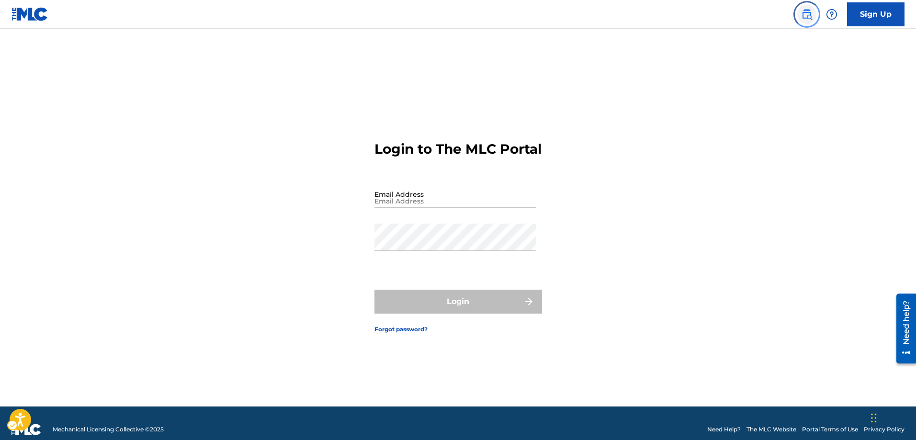
click at [805, 11] on img "Page Menu" at bounding box center [806, 14] width 11 height 11
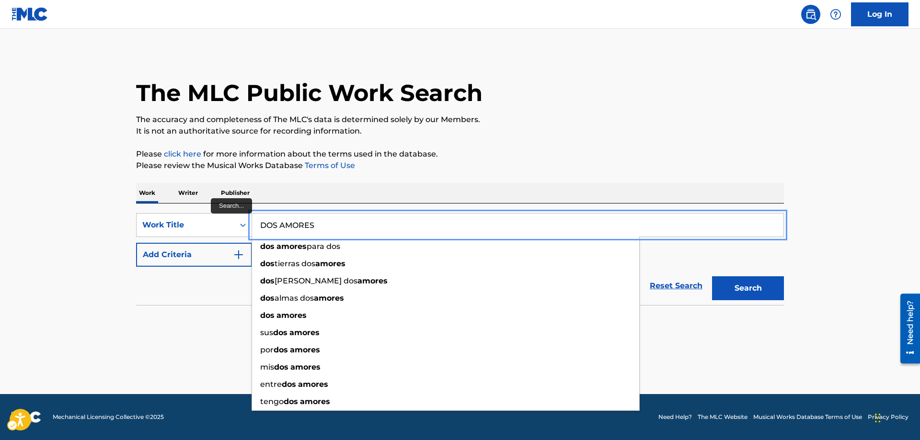
type input "DOS AMORES"
click at [136, 243] on button "Add Criteria" at bounding box center [194, 255] width 116 height 24
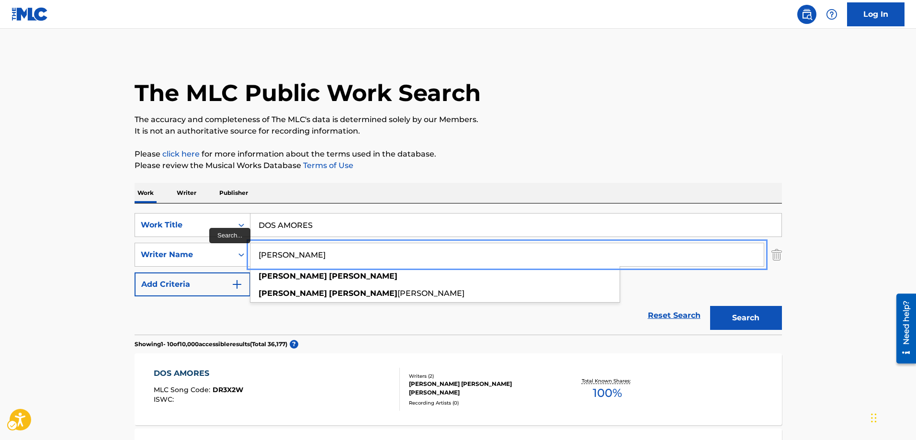
type input "[PERSON_NAME]"
click at [135, 273] on button "Add Criteria" at bounding box center [193, 285] width 116 height 24
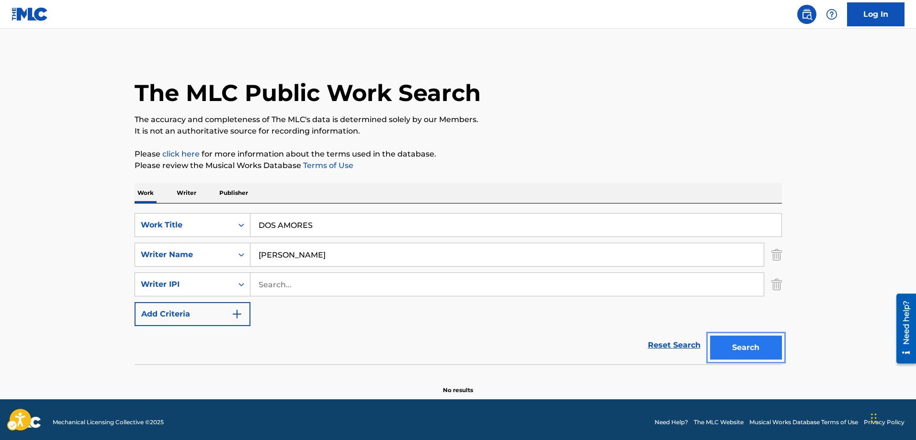
click at [746, 349] on button "Search" at bounding box center [746, 348] width 72 height 24
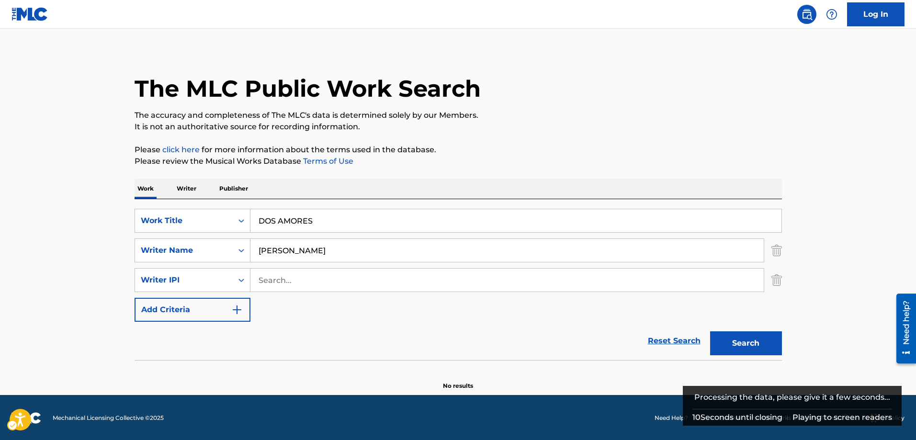
scroll to position [5, 0]
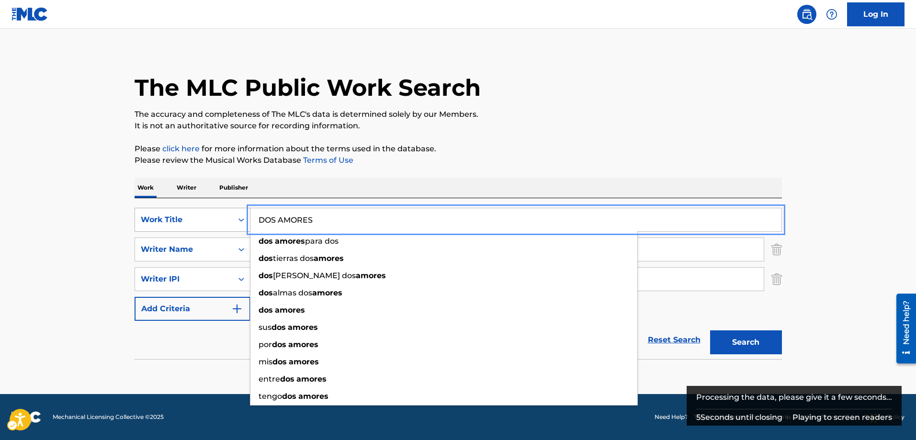
drag, startPoint x: 326, startPoint y: 218, endPoint x: 248, endPoint y: 229, distance: 78.8
click at [248, 229] on div "SearchWithCriteria151f7cb1-fd8c-42c7-9acc-168cd253a425 Work Title DOS AMORES do…" at bounding box center [459, 220] width 648 height 24
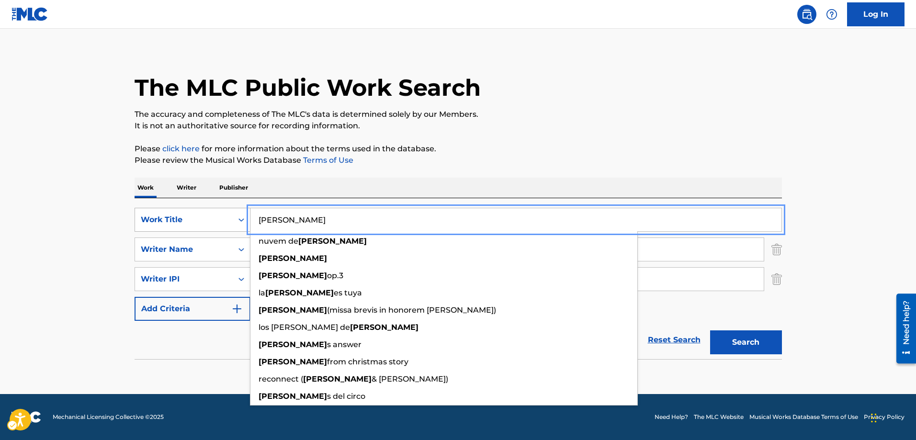
type input "[PERSON_NAME]"
click at [135, 297] on button "Add Criteria" at bounding box center [193, 309] width 116 height 24
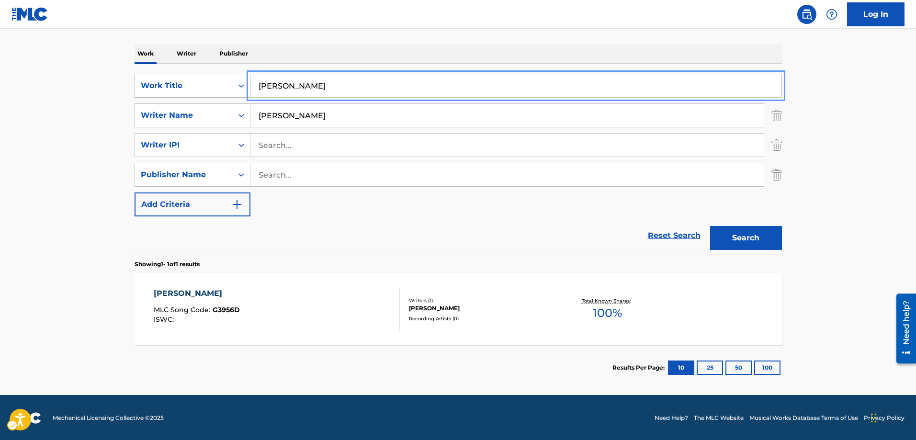
scroll to position [140, 0]
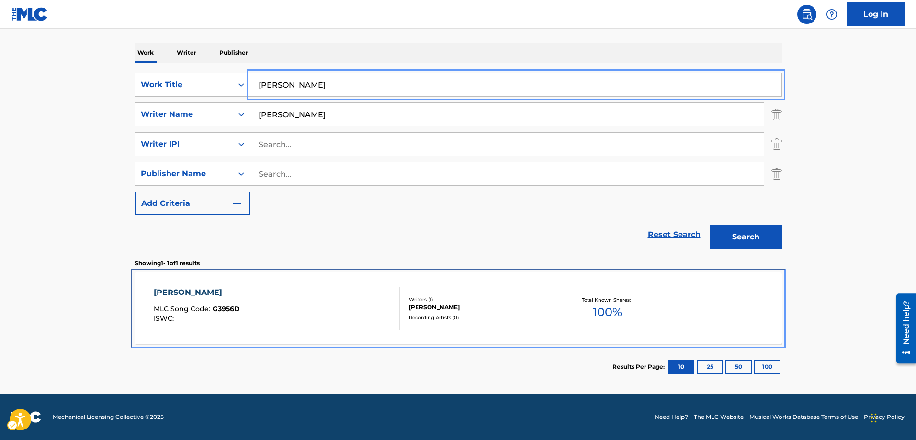
click at [219, 308] on span "G3956D" at bounding box center [226, 309] width 27 height 9
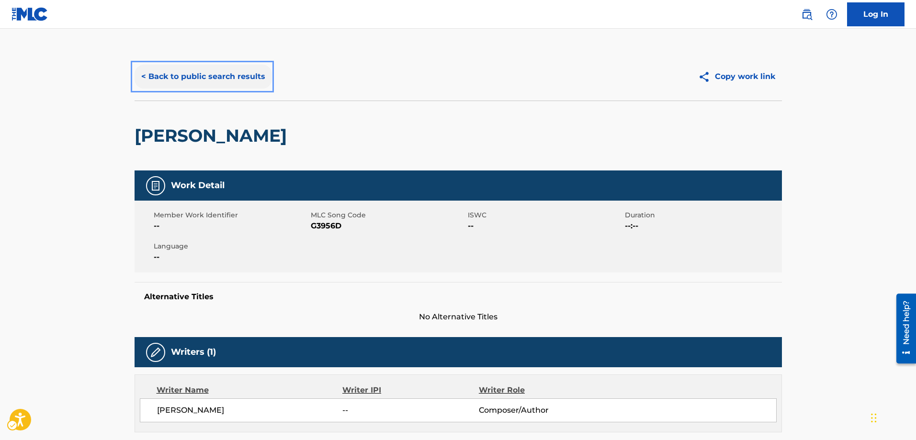
click at [145, 79] on button "< Back to public search results" at bounding box center [203, 77] width 137 height 24
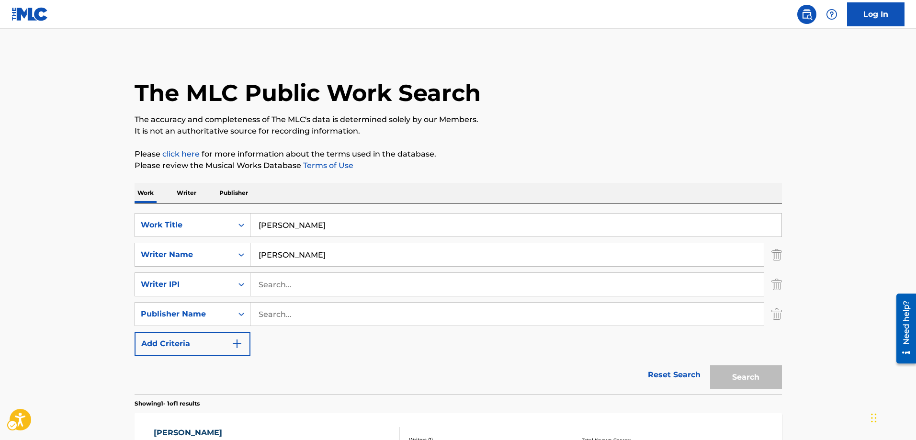
scroll to position [26, 0]
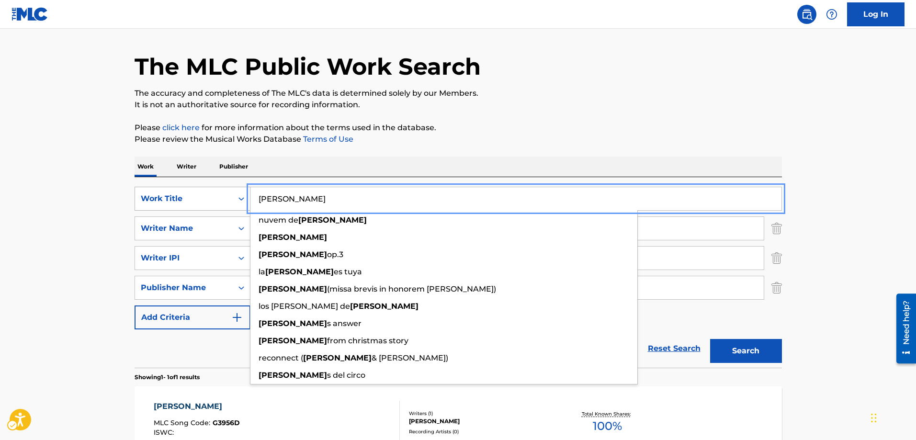
drag, startPoint x: 296, startPoint y: 202, endPoint x: 227, endPoint y: 205, distance: 68.5
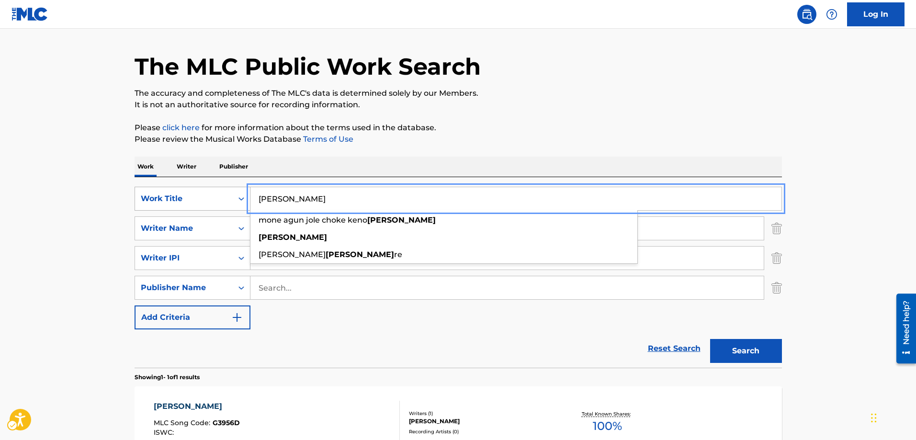
type input "[PERSON_NAME]"
click at [710, 339] on button "Search" at bounding box center [746, 351] width 72 height 24
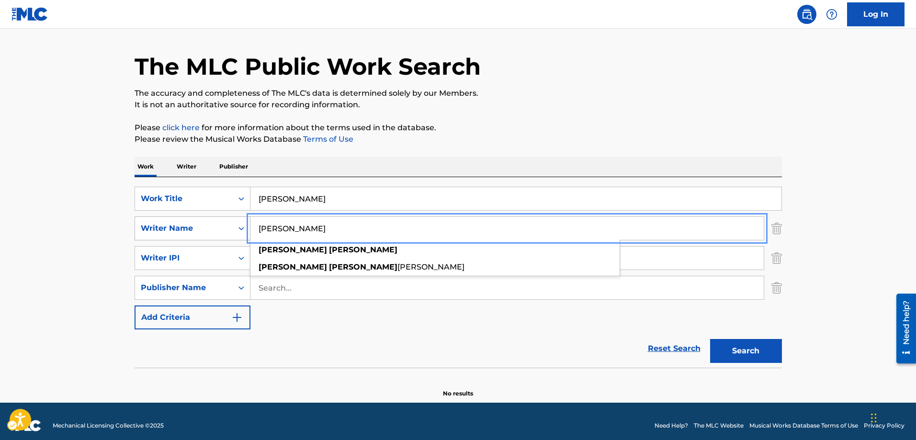
drag, startPoint x: 321, startPoint y: 229, endPoint x: 245, endPoint y: 225, distance: 76.3
type input "[PERSON_NAME]"
click at [710, 339] on button "Search" at bounding box center [746, 351] width 72 height 24
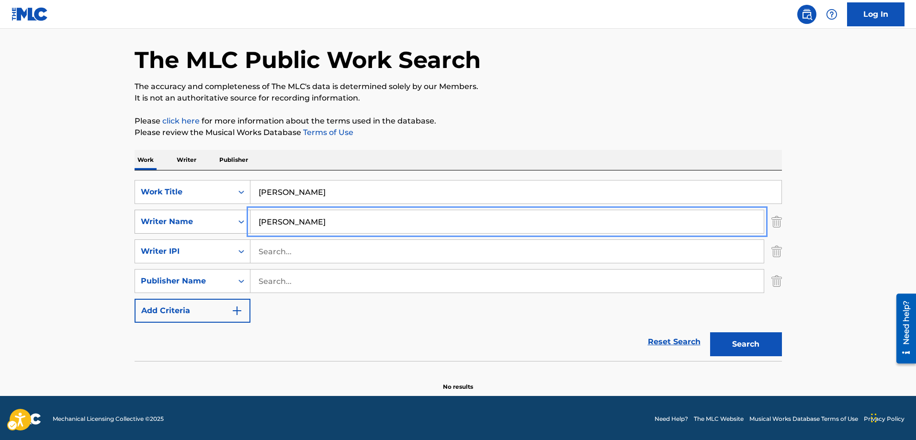
scroll to position [35, 0]
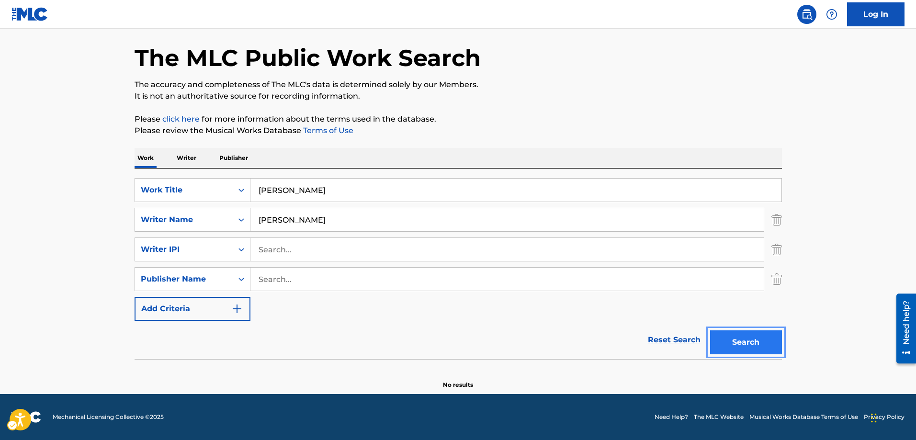
click at [745, 340] on button "Search" at bounding box center [746, 342] width 72 height 24
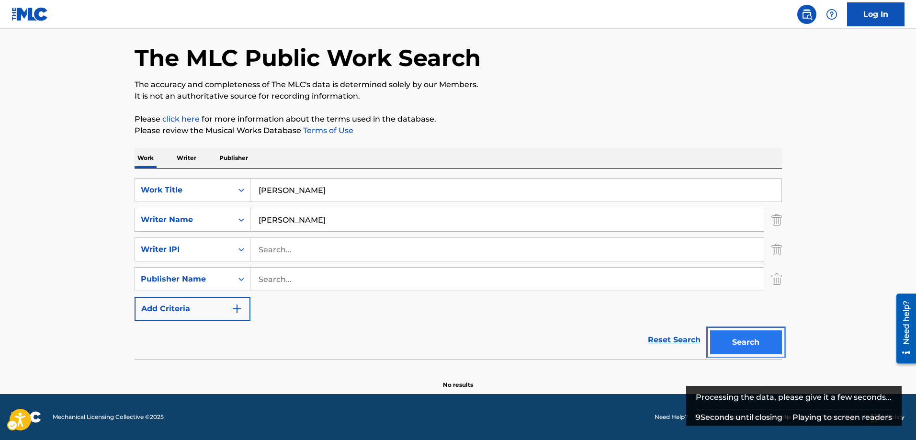
click at [745, 340] on button "Search" at bounding box center [746, 342] width 72 height 24
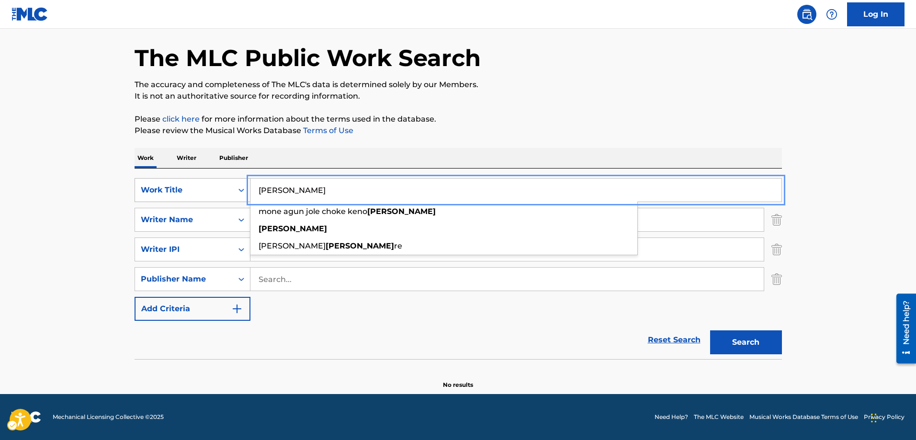
drag, startPoint x: 315, startPoint y: 193, endPoint x: 236, endPoint y: 194, distance: 78.6
click at [236, 194] on div "SearchWithCriteria151f7cb1-fd8c-42c7-9acc-168cd253a425 Work Title [PERSON_NAME]…" at bounding box center [459, 190] width 648 height 24
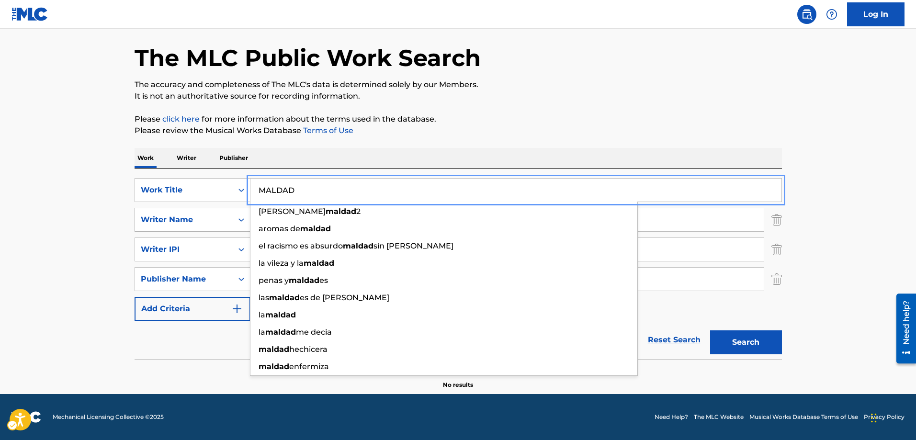
type input "MALDAD"
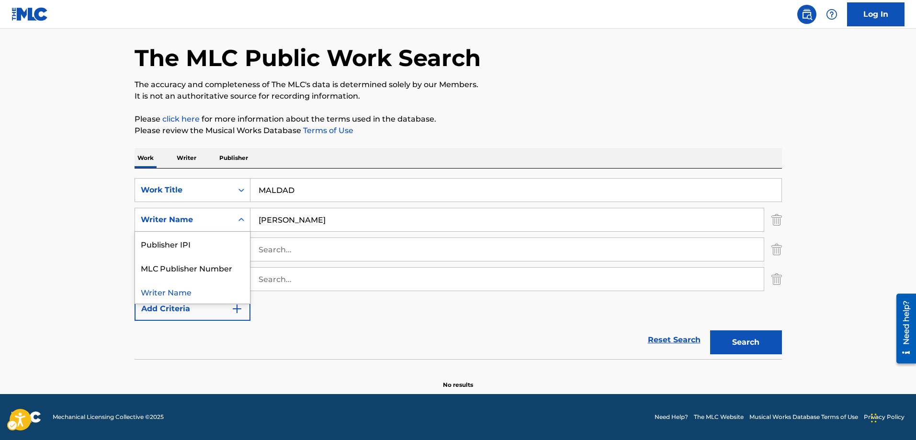
click at [243, 221] on icon "Search Form" at bounding box center [242, 220] width 10 height 10
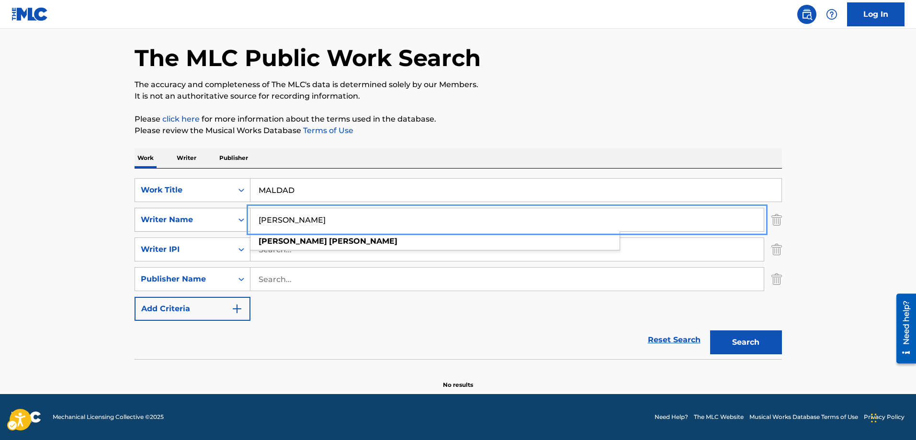
drag, startPoint x: 345, startPoint y: 219, endPoint x: 242, endPoint y: 225, distance: 103.6
click at [242, 225] on div "SearchWithCriteria66571ffd-e419-4a52-8818-c9323afaffe1 Writer Name [PERSON_NAME…" at bounding box center [459, 220] width 648 height 24
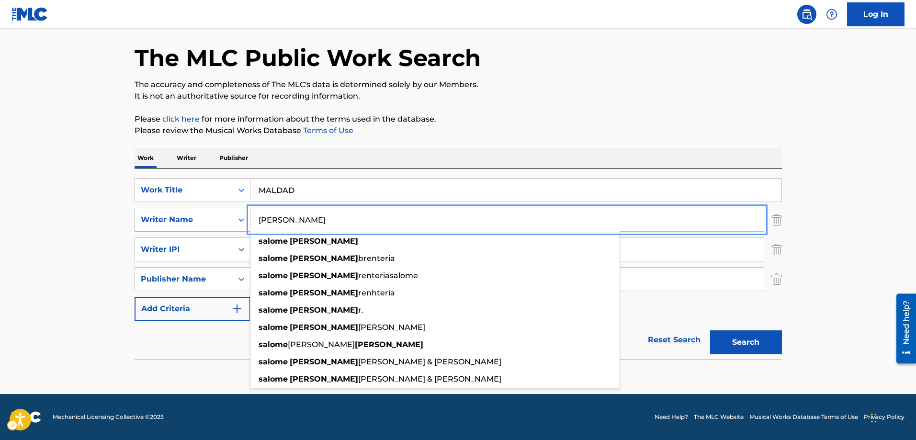
type input "[PERSON_NAME]"
click at [710, 330] on button "Search" at bounding box center [746, 342] width 72 height 24
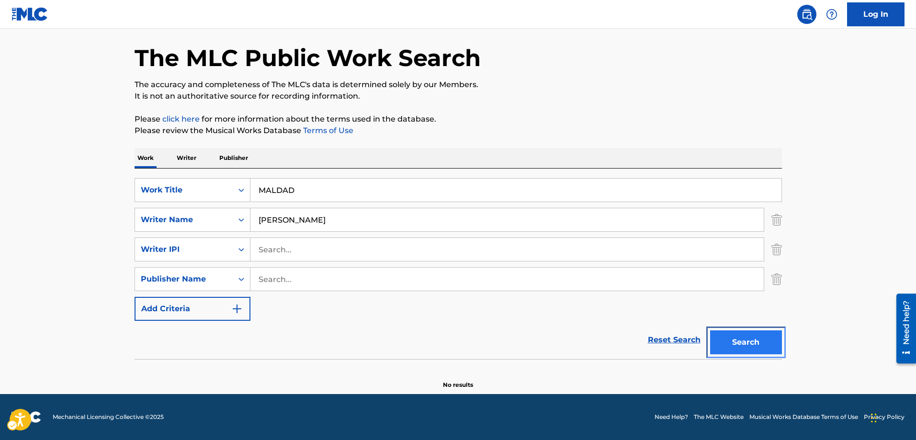
click at [745, 347] on button "Search" at bounding box center [746, 342] width 72 height 24
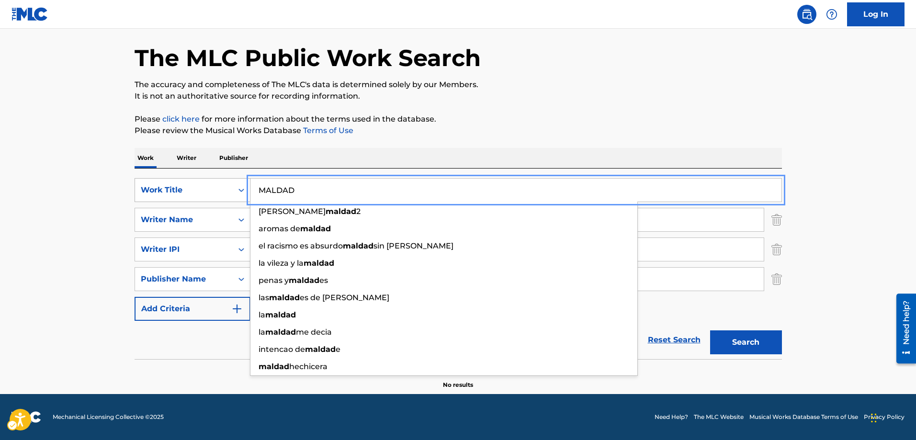
drag, startPoint x: 302, startPoint y: 192, endPoint x: 231, endPoint y: 202, distance: 71.6
click at [231, 202] on div "SearchWithCriteria151f7cb1-fd8c-42c7-9acc-168cd253a425 Work Title MALDAD [PERSO…" at bounding box center [459, 190] width 648 height 24
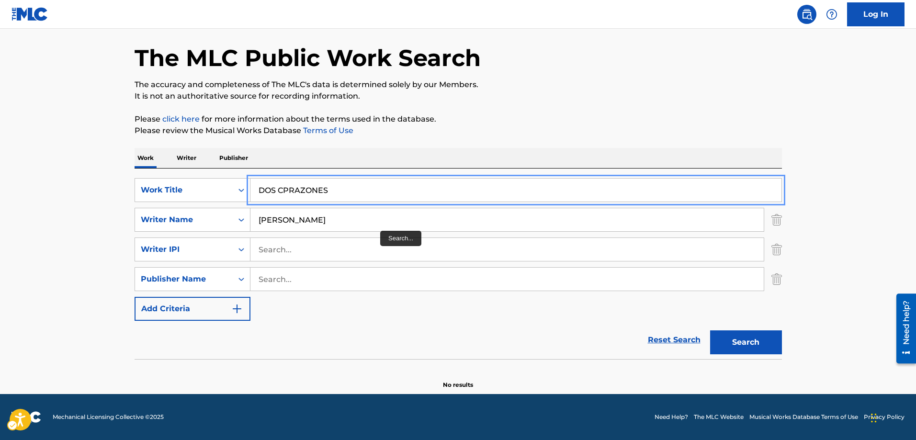
type input "DOS CPRAZONES"
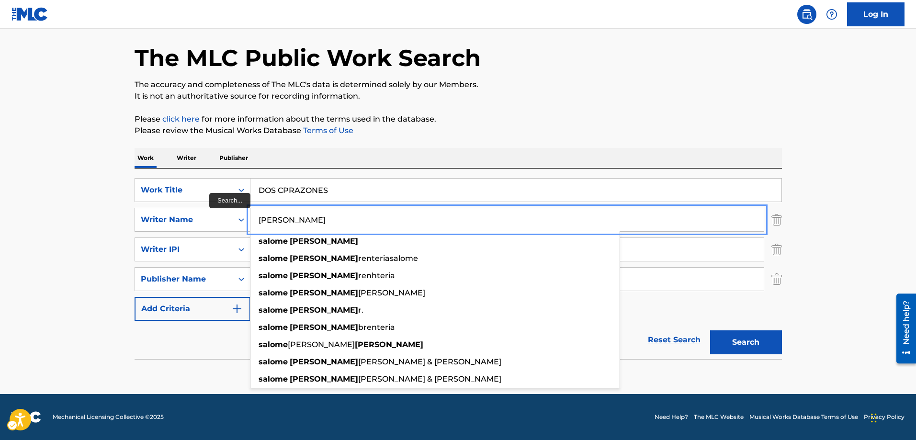
drag, startPoint x: 334, startPoint y: 219, endPoint x: 250, endPoint y: 221, distance: 83.4
click at [250, 221] on input "[PERSON_NAME]" at bounding box center [506, 219] width 513 height 23
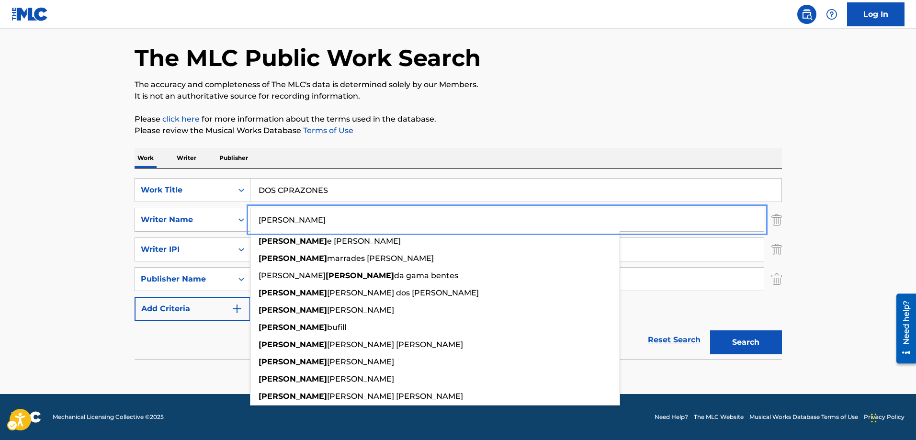
type input "[PERSON_NAME]"
click at [740, 341] on button "Search" at bounding box center [746, 342] width 72 height 24
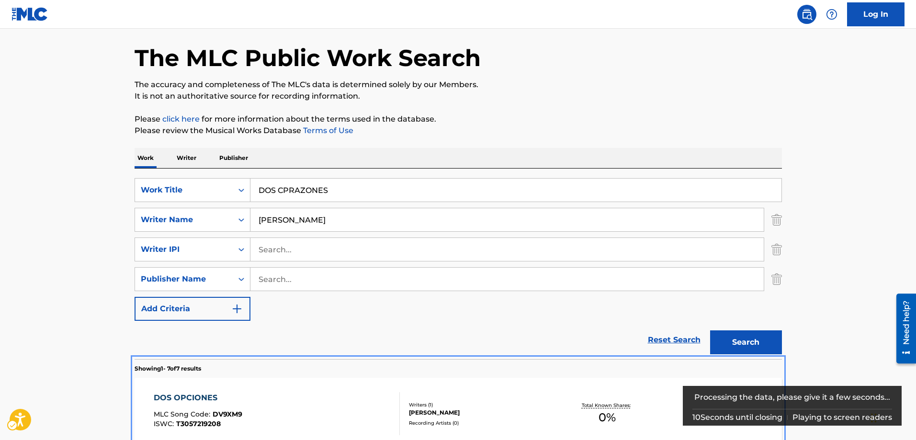
scroll to position [394, 0]
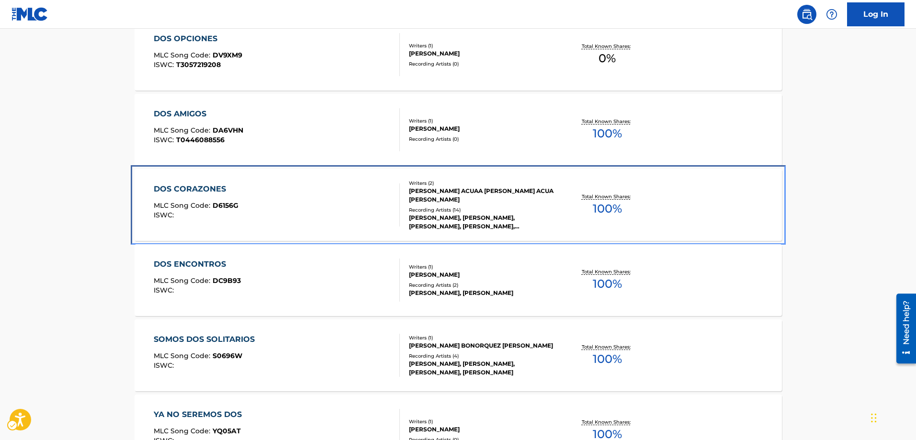
click at [221, 203] on span "D6156G" at bounding box center [226, 205] width 26 height 9
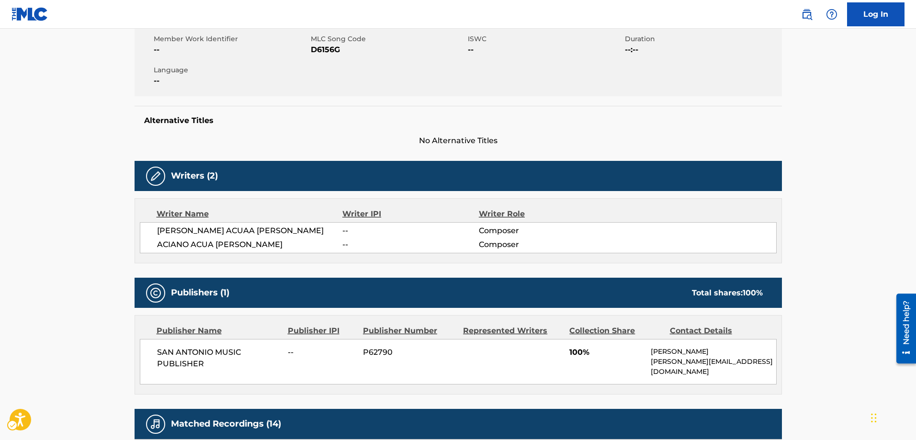
scroll to position [192, 0]
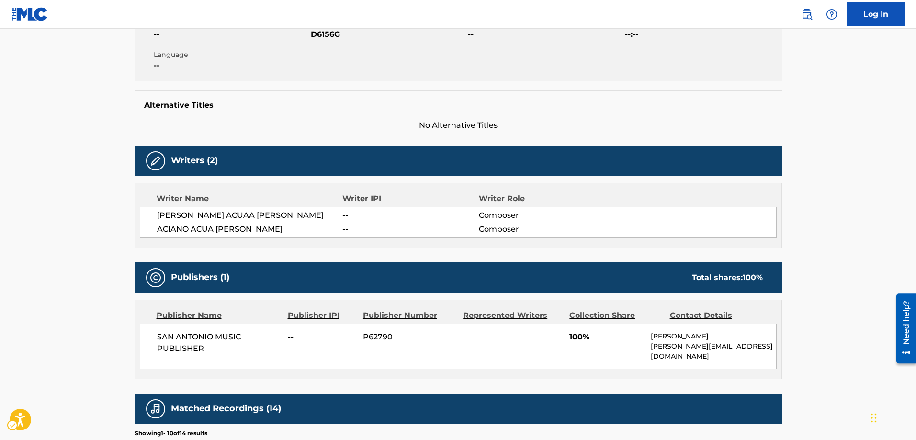
click at [211, 215] on span "[PERSON_NAME] ACUAA [PERSON_NAME]" at bounding box center [250, 215] width 186 height 11
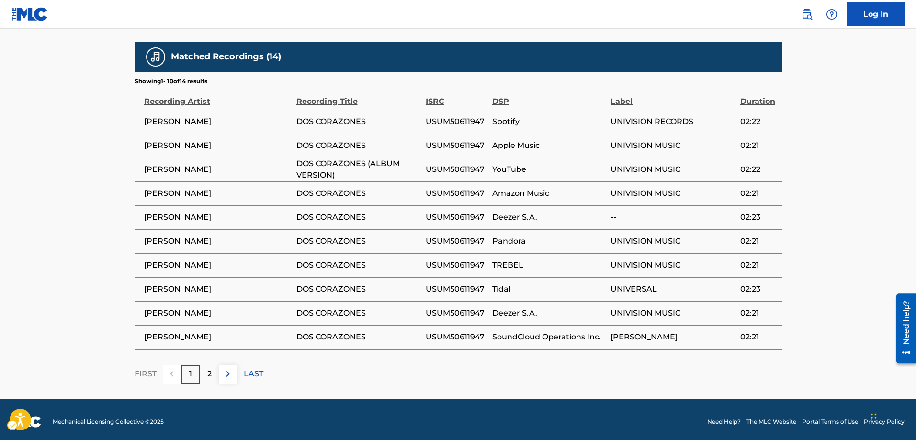
scroll to position [548, 0]
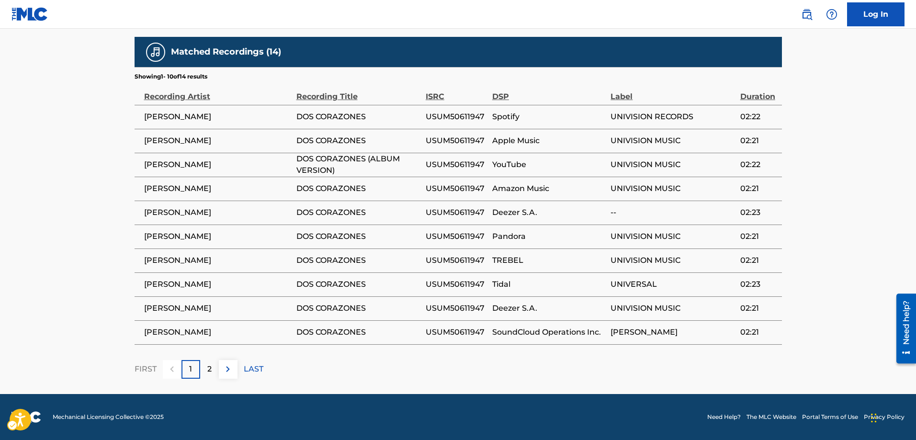
click at [206, 369] on div "2" at bounding box center [209, 369] width 19 height 19
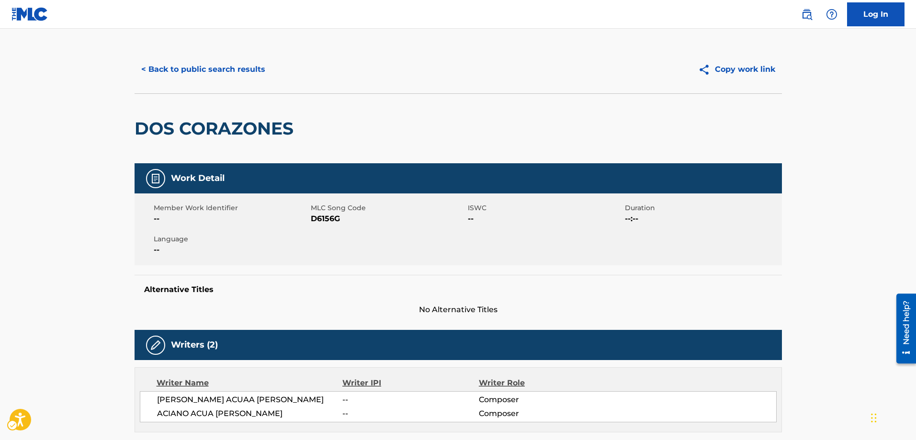
scroll to position [0, 0]
